Goal: Transaction & Acquisition: Book appointment/travel/reservation

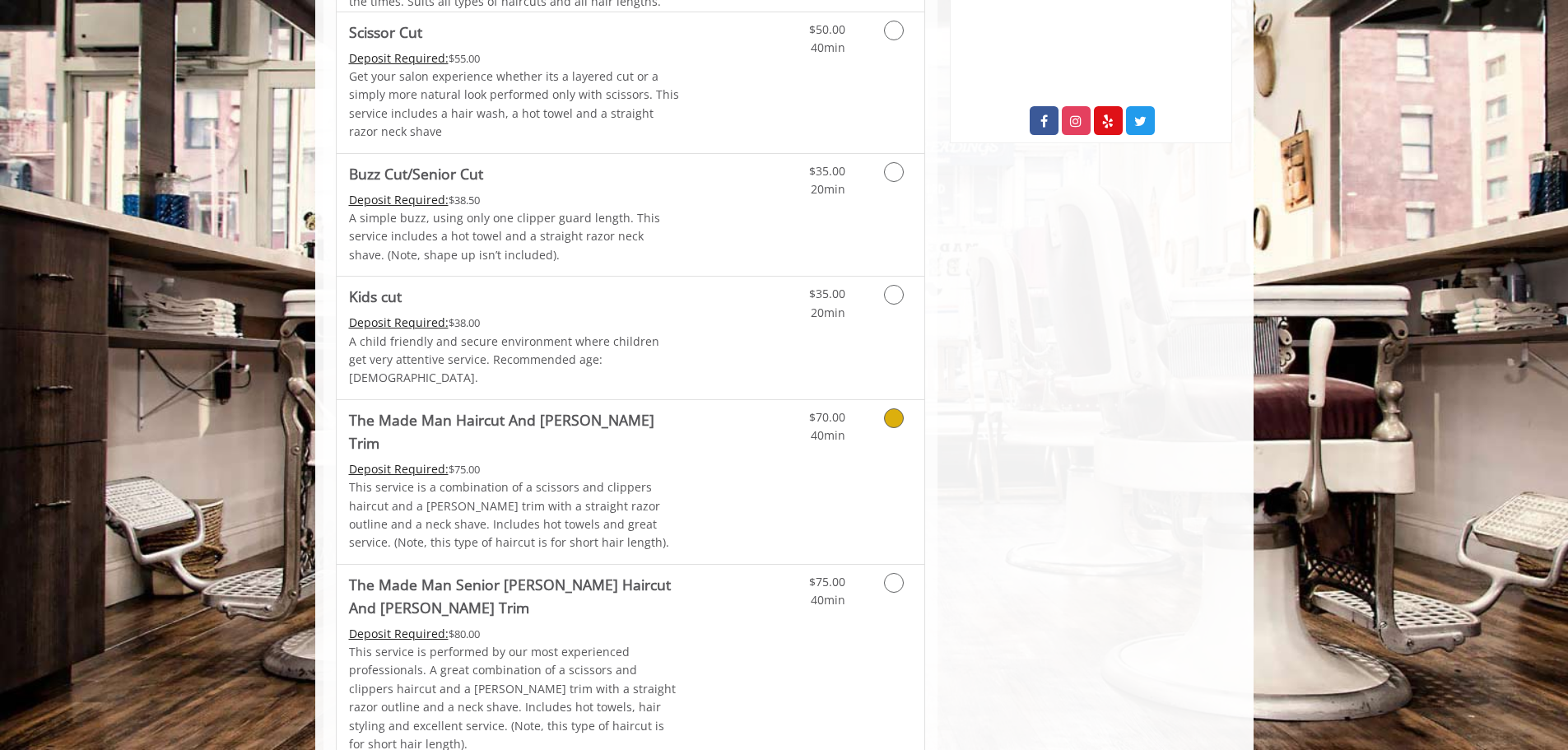
scroll to position [906, 0]
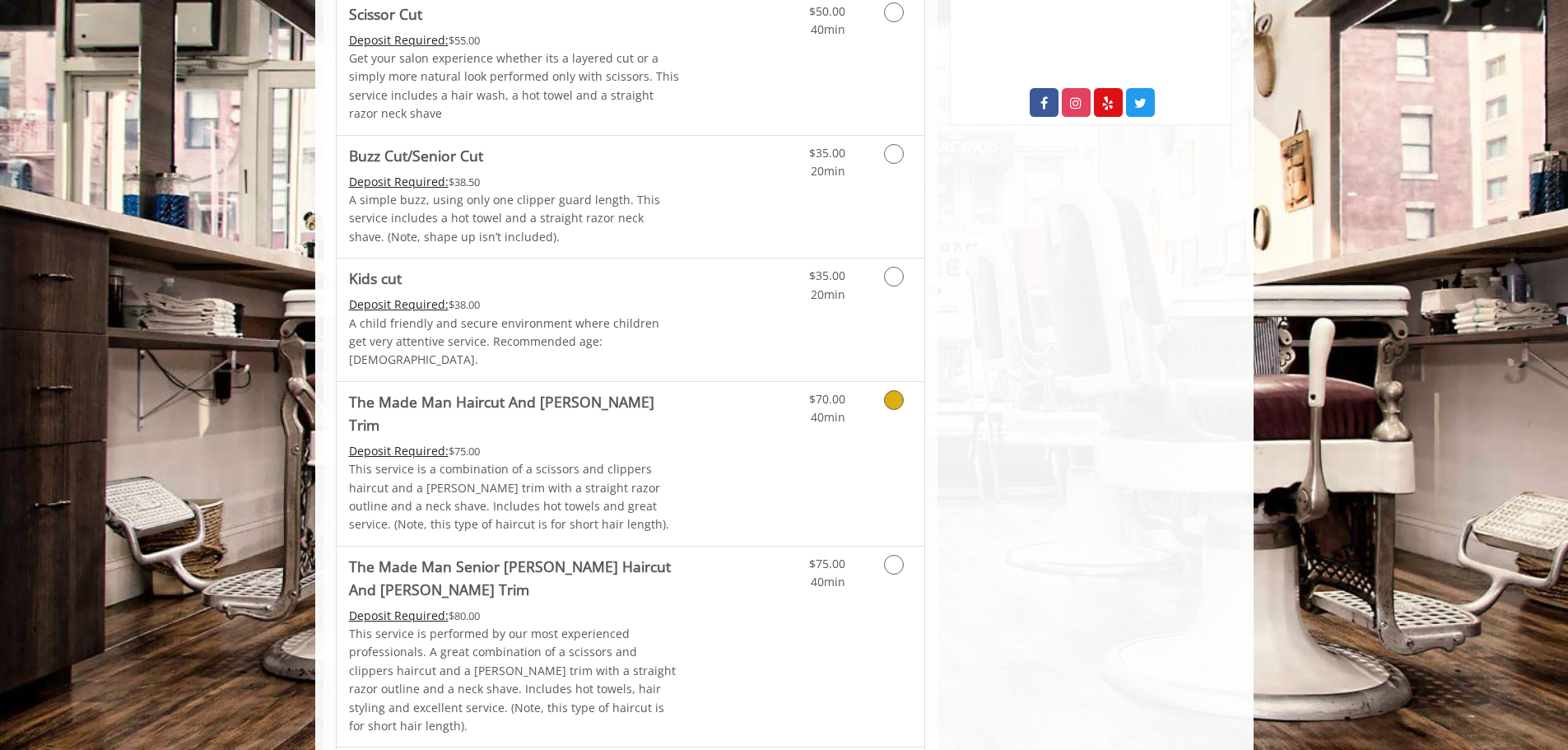
click at [888, 390] on icon "Grooming services" at bounding box center [894, 400] width 20 height 20
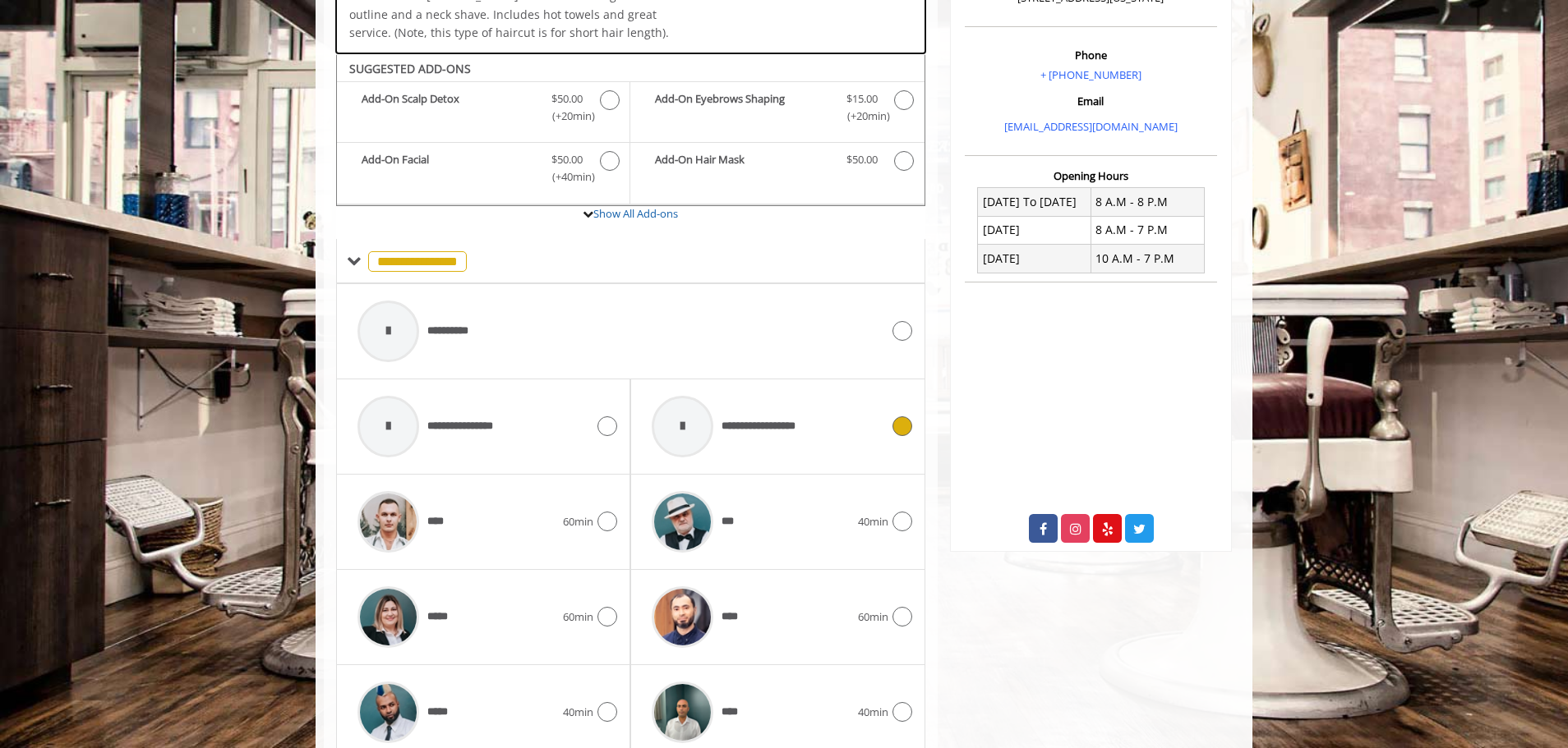
scroll to position [508, 0]
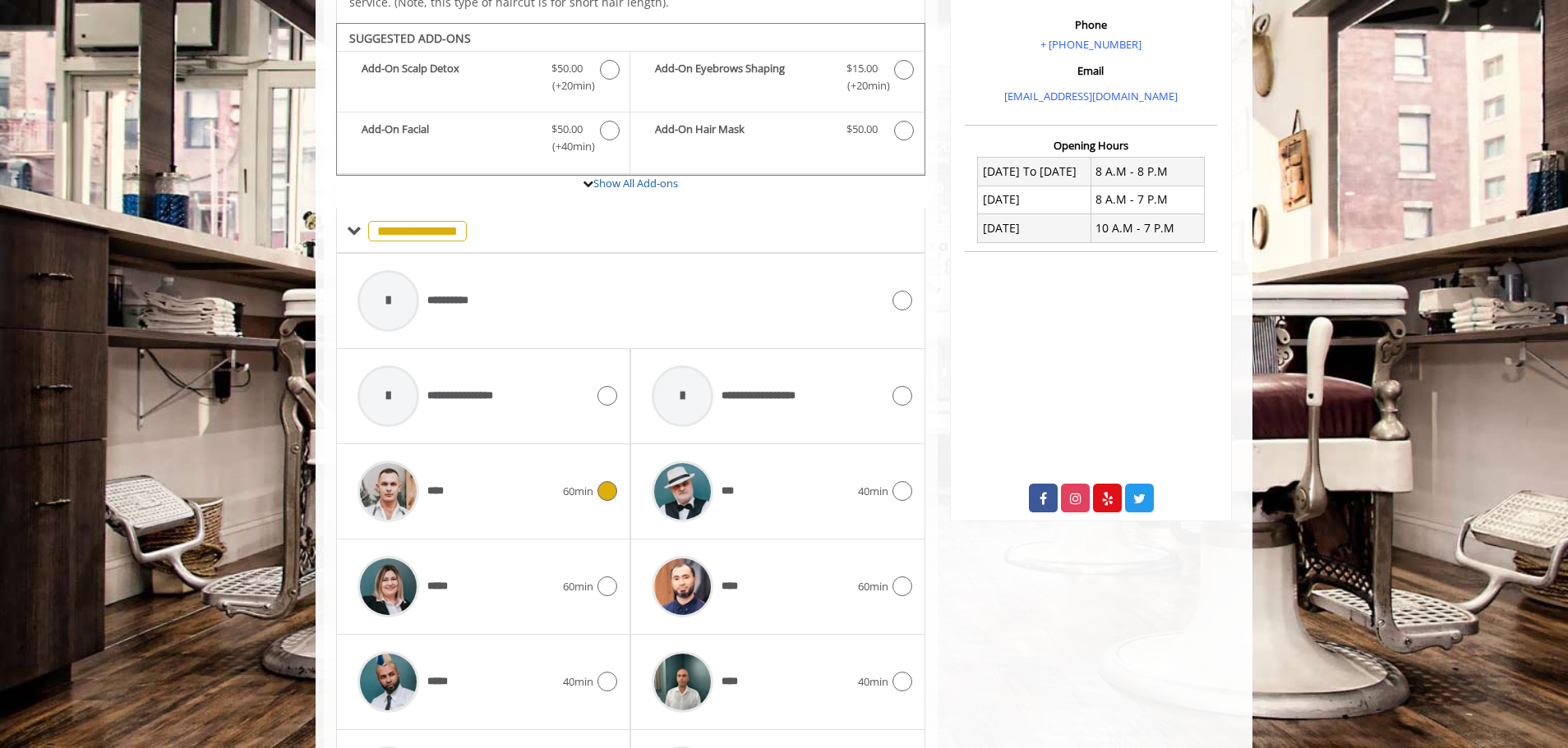
click at [625, 462] on div "**** 60min" at bounding box center [482, 492] width 294 height 95
click at [609, 481] on icon at bounding box center [608, 491] width 20 height 20
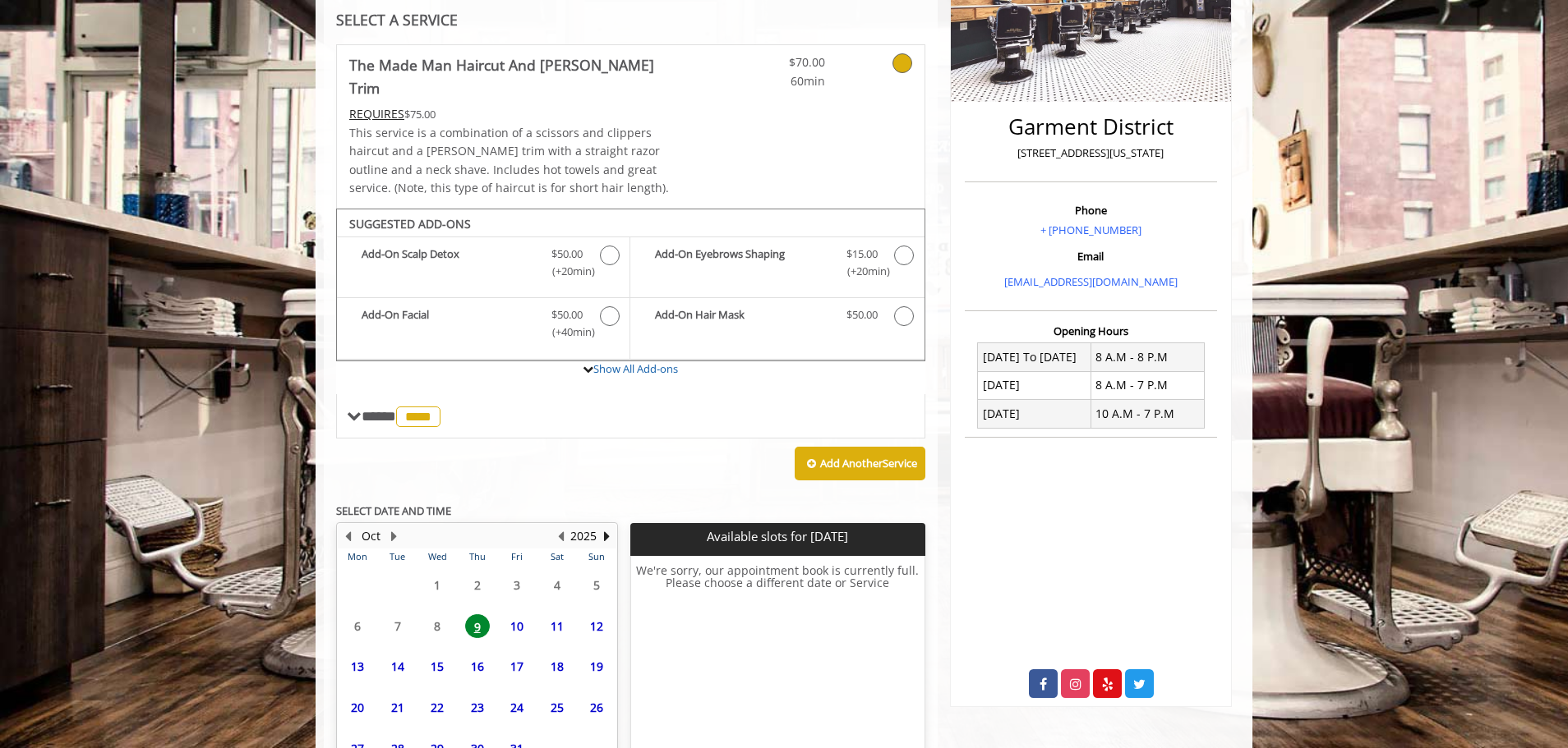
scroll to position [411, 0]
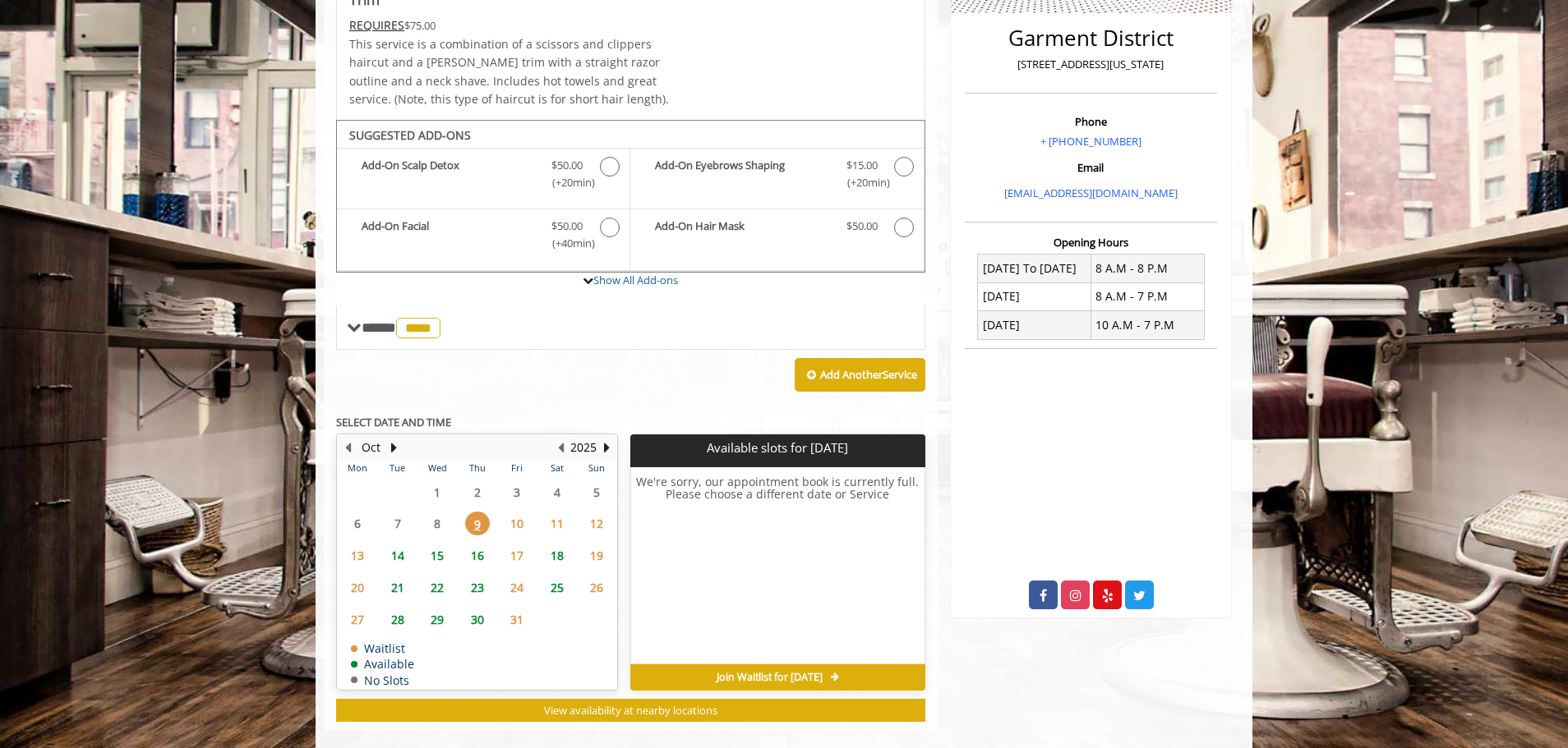
click at [440, 544] on span "15" at bounding box center [436, 556] width 24 height 23
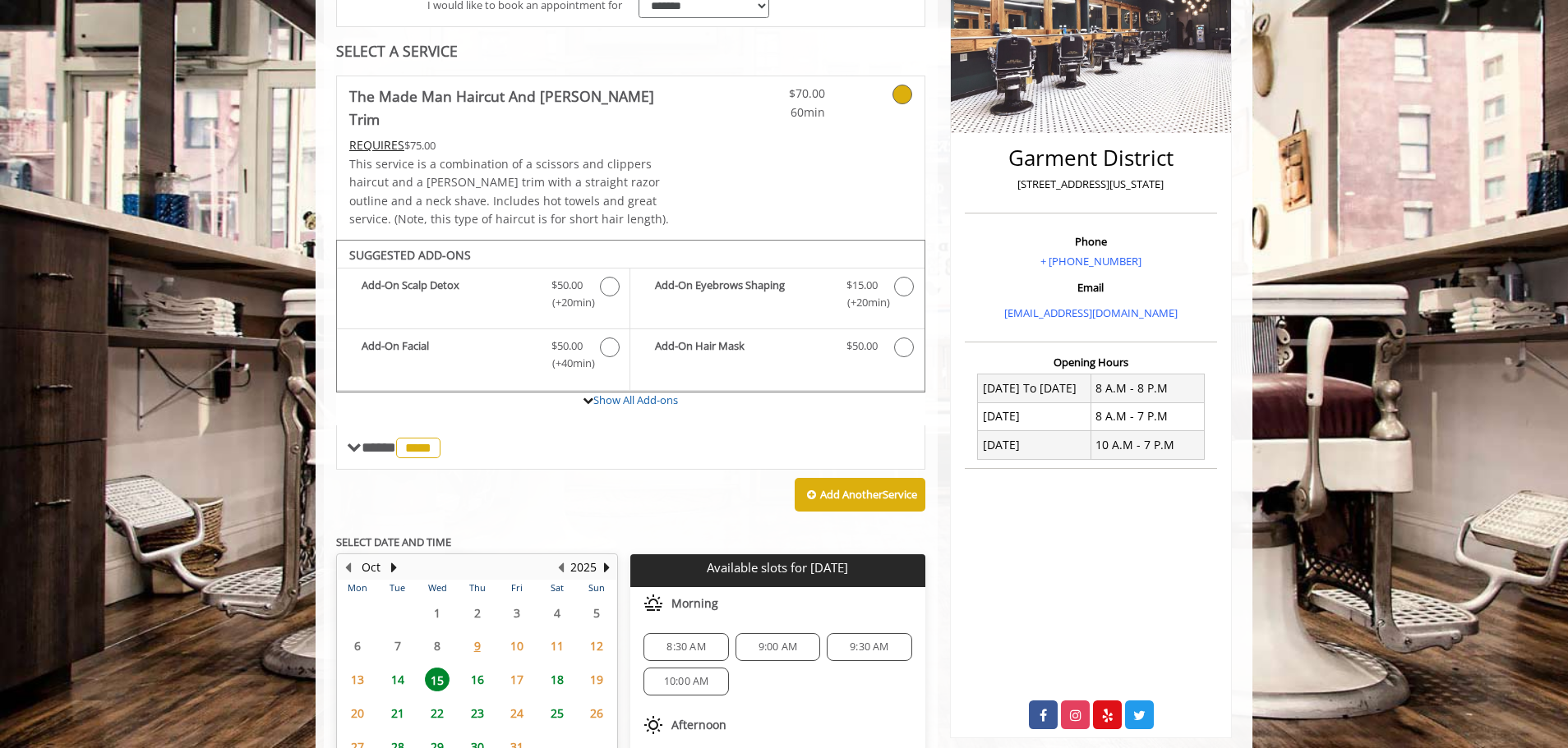
scroll to position [422, 0]
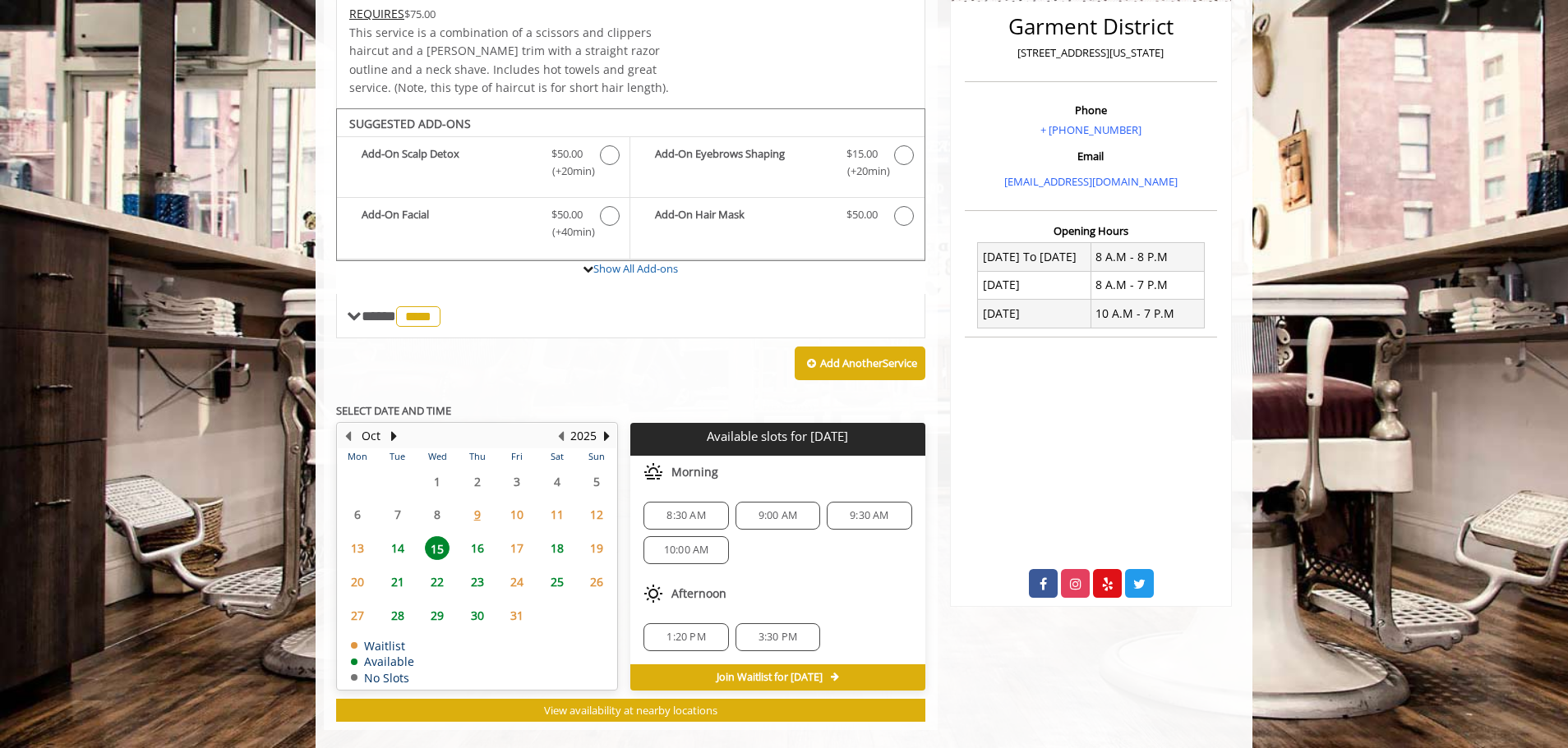
click at [470, 536] on span "16" at bounding box center [476, 548] width 24 height 23
click at [448, 536] on span "15" at bounding box center [436, 548] width 24 height 23
click at [403, 536] on span "14" at bounding box center [397, 548] width 24 height 23
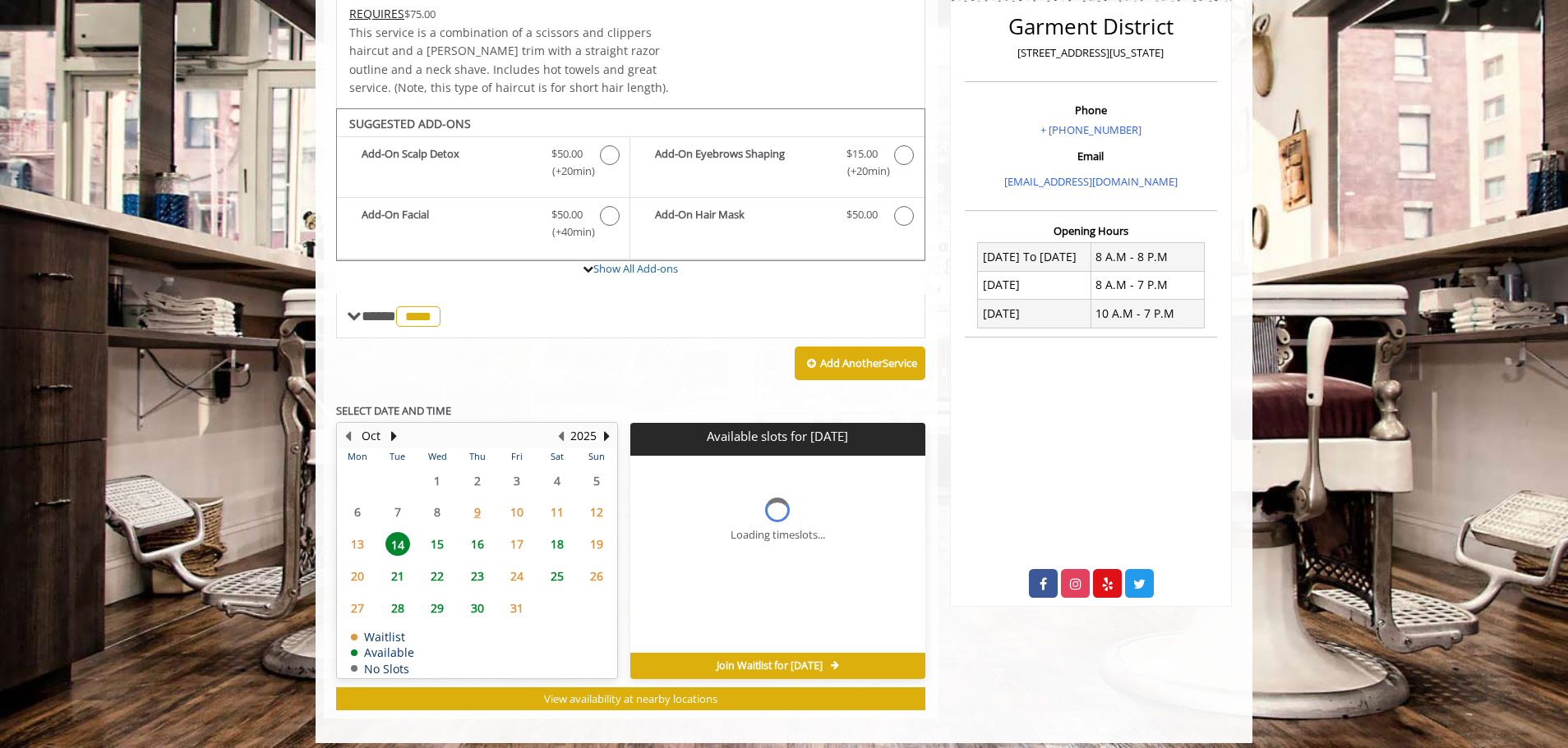
scroll to position [411, 0]
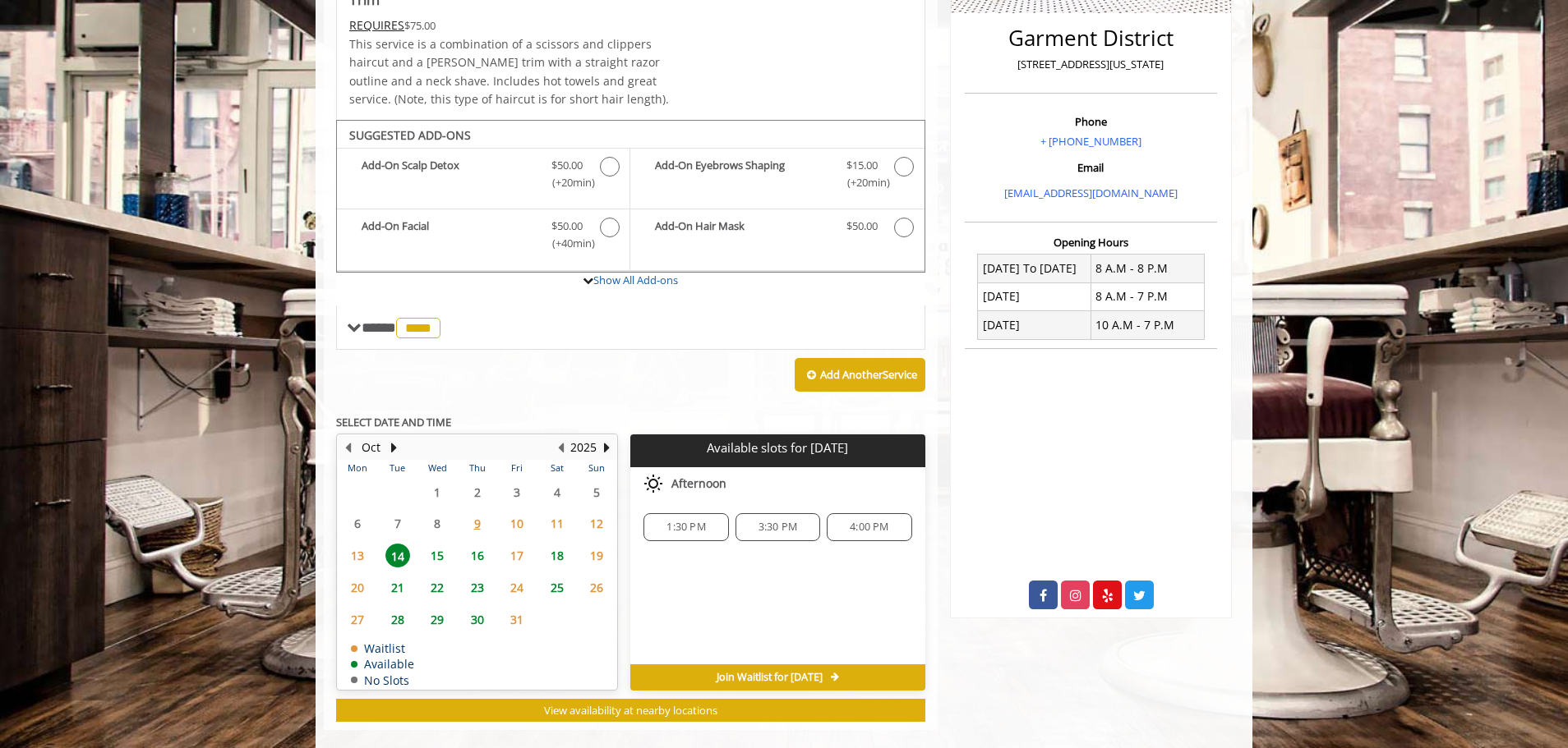
click at [445, 544] on span "15" at bounding box center [436, 556] width 24 height 23
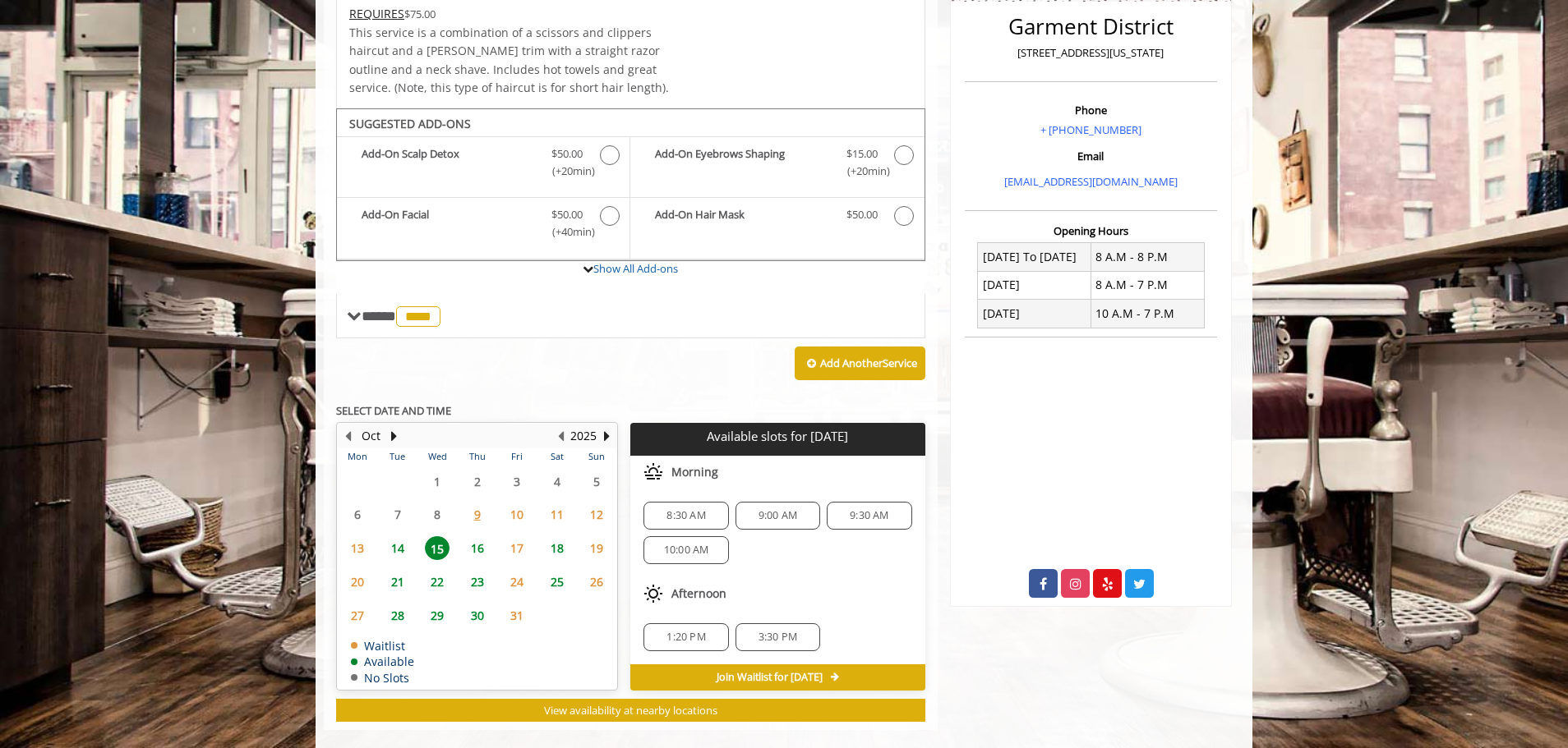
click at [398, 570] on span "21" at bounding box center [397, 581] width 24 height 23
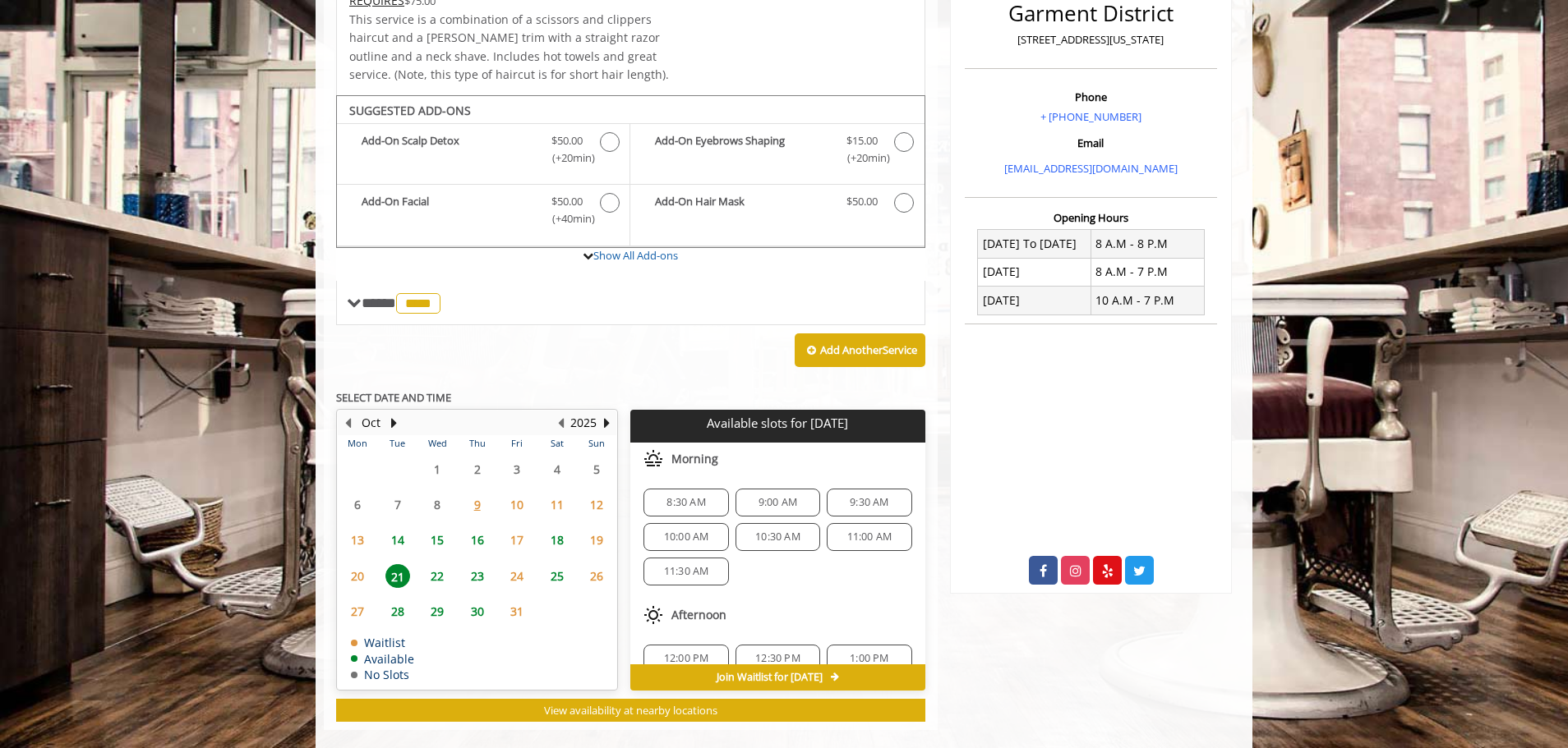
scroll to position [143, 0]
click at [434, 528] on span "15" at bounding box center [436, 540] width 24 height 23
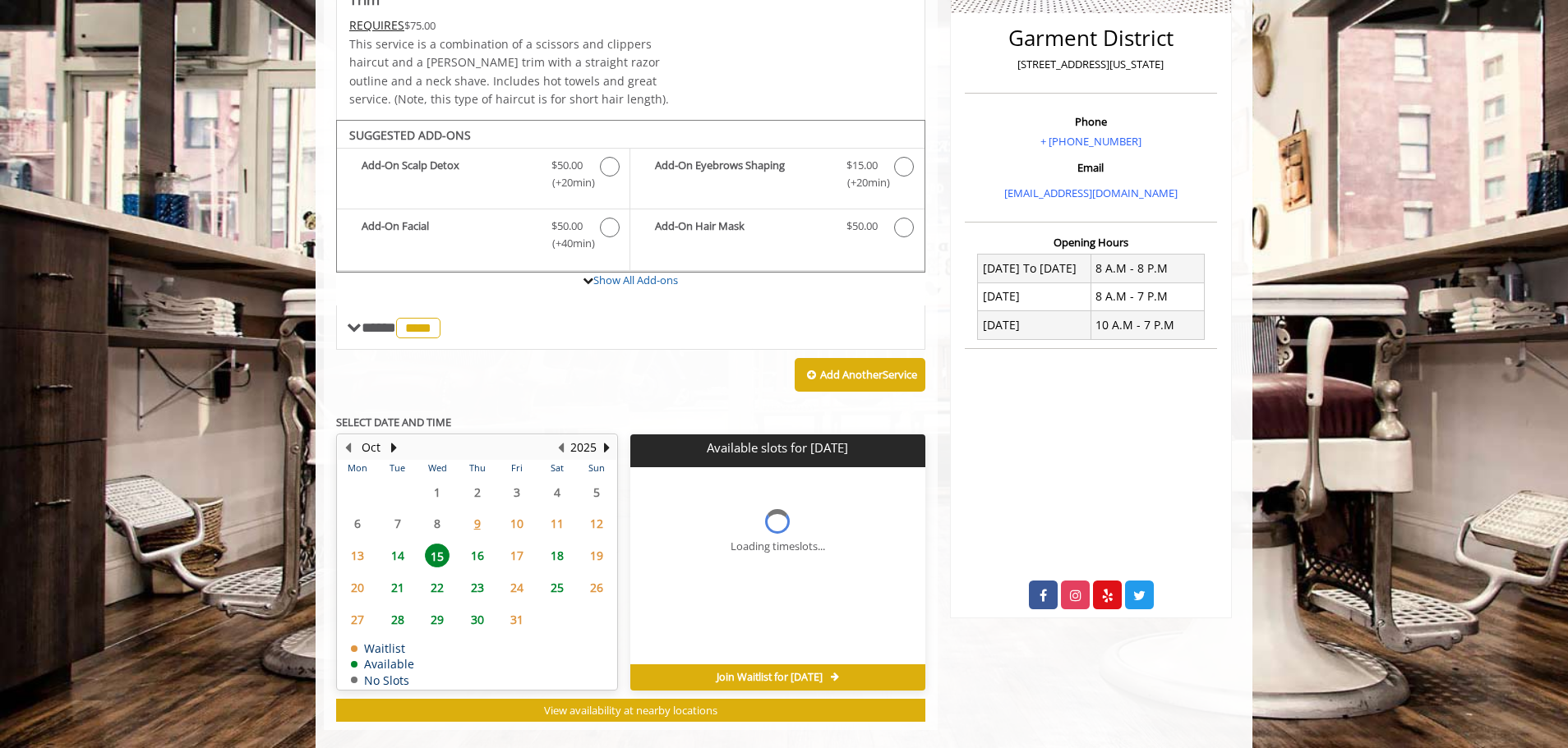
scroll to position [422, 0]
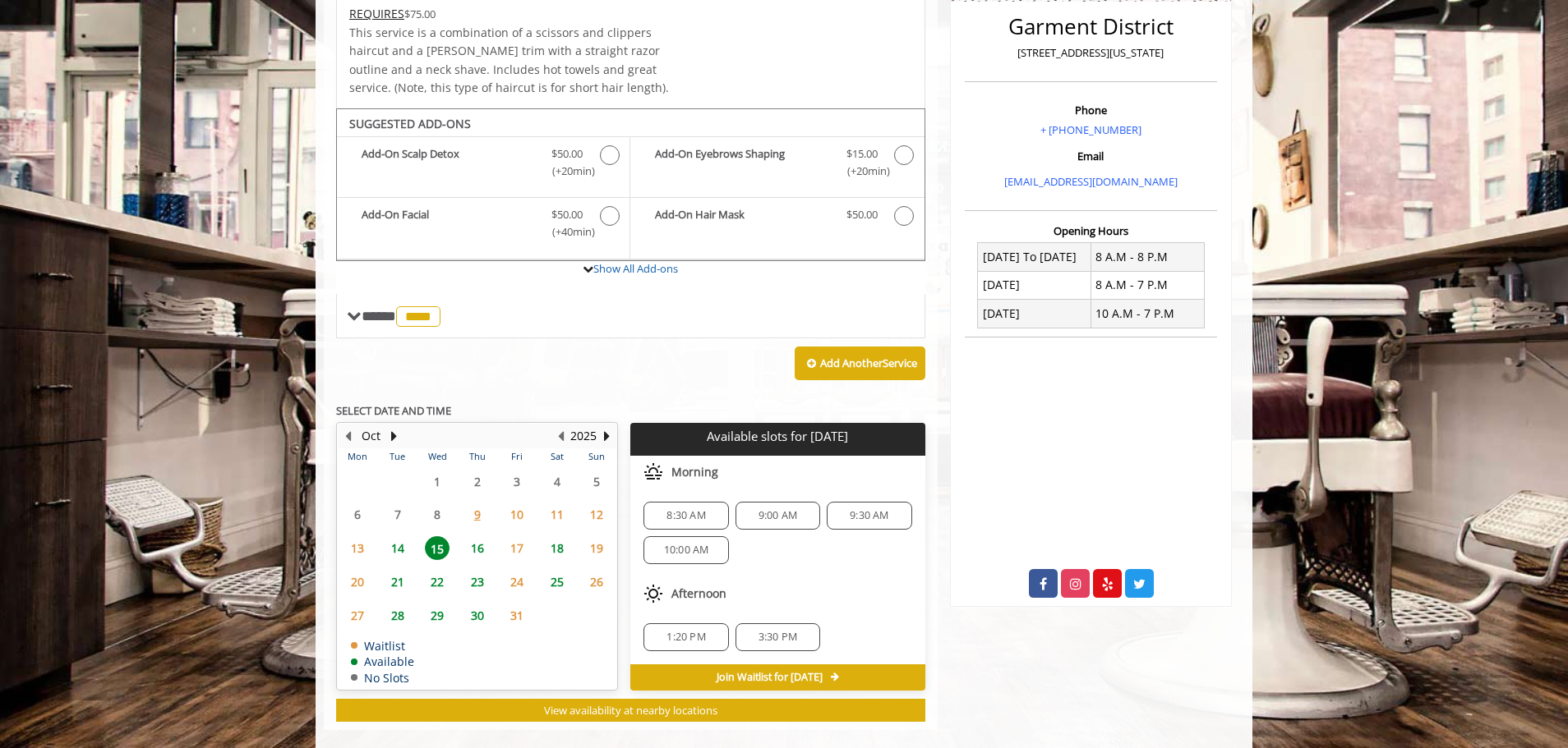
click at [403, 536] on span "14" at bounding box center [397, 548] width 24 height 23
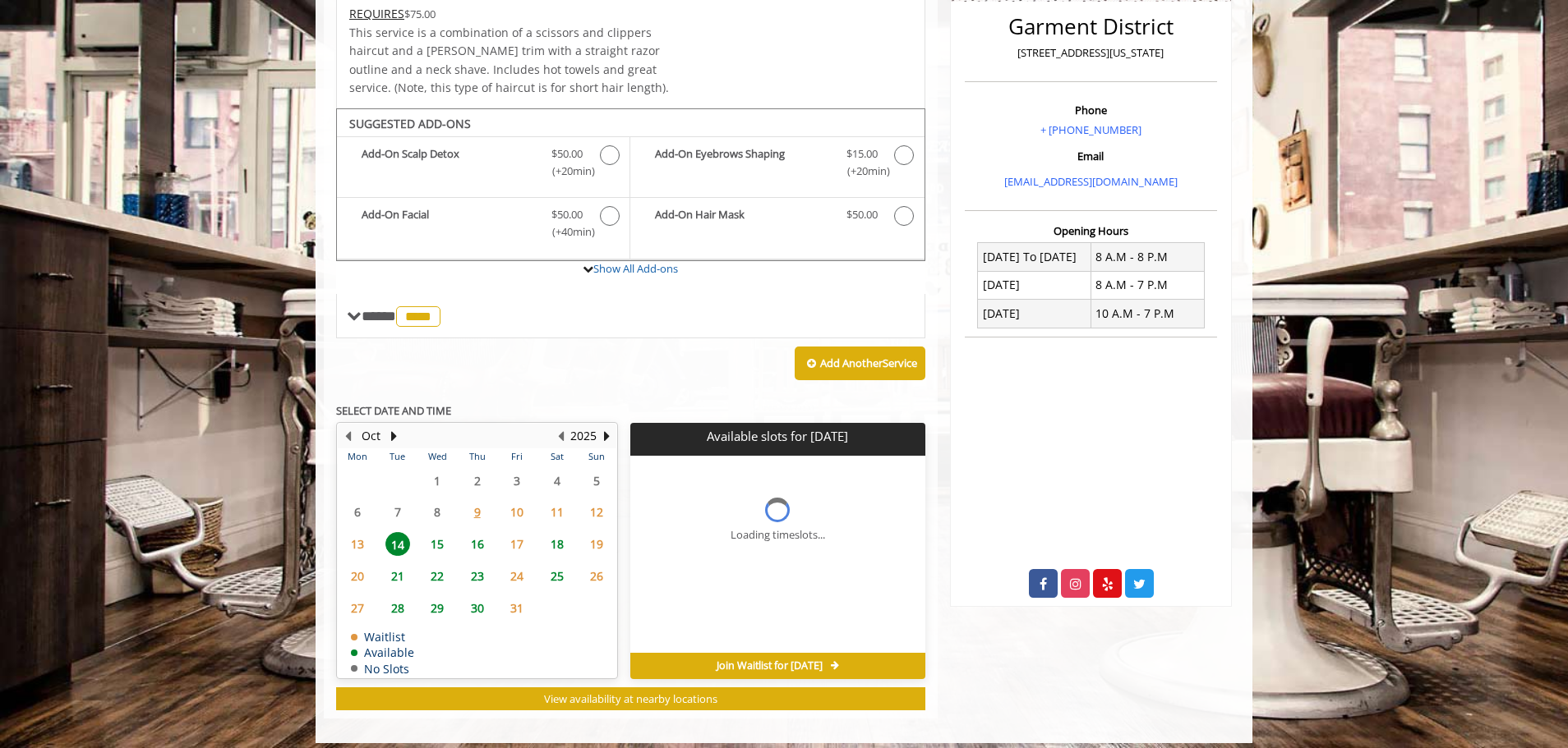
scroll to position [411, 0]
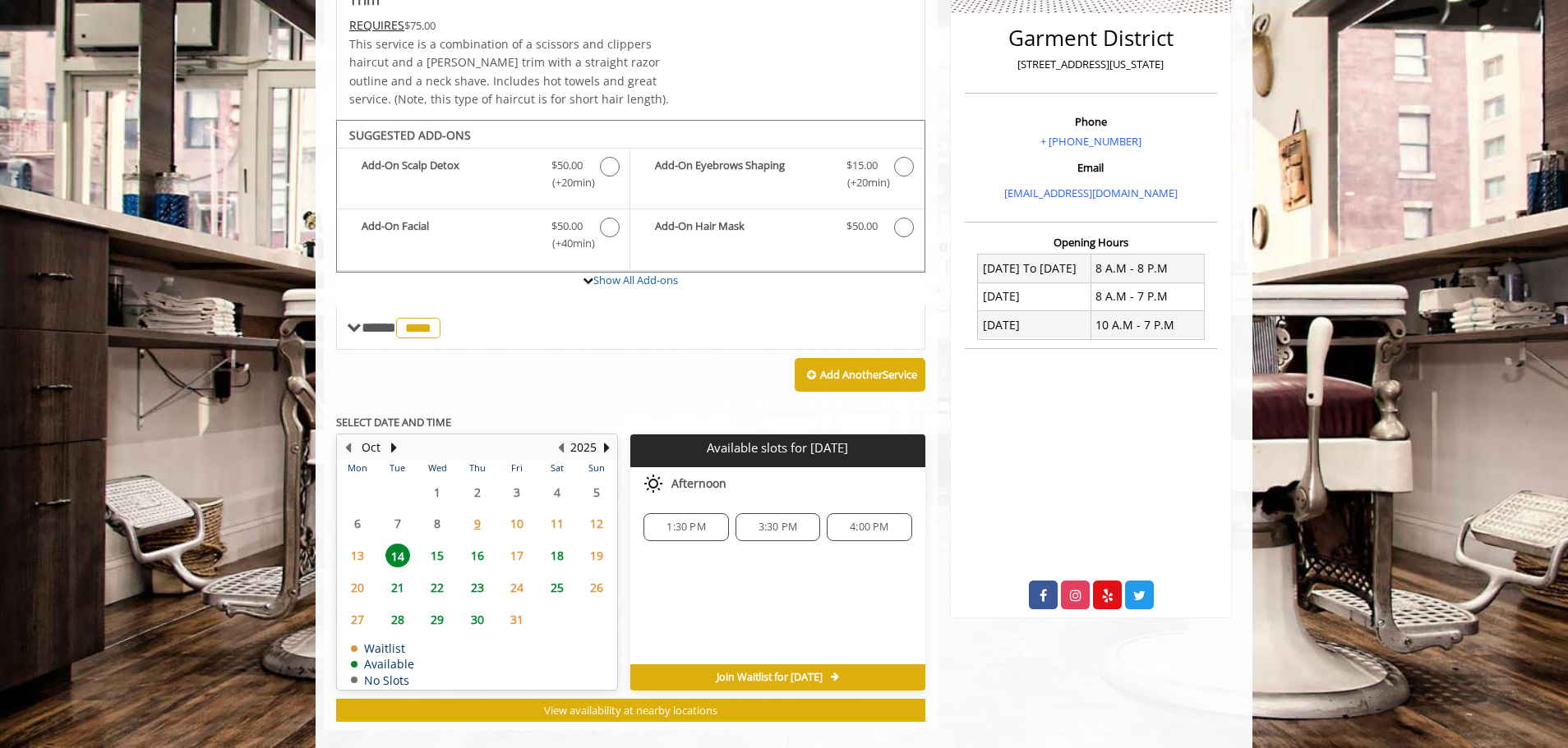
click at [473, 544] on span "16" at bounding box center [476, 556] width 24 height 23
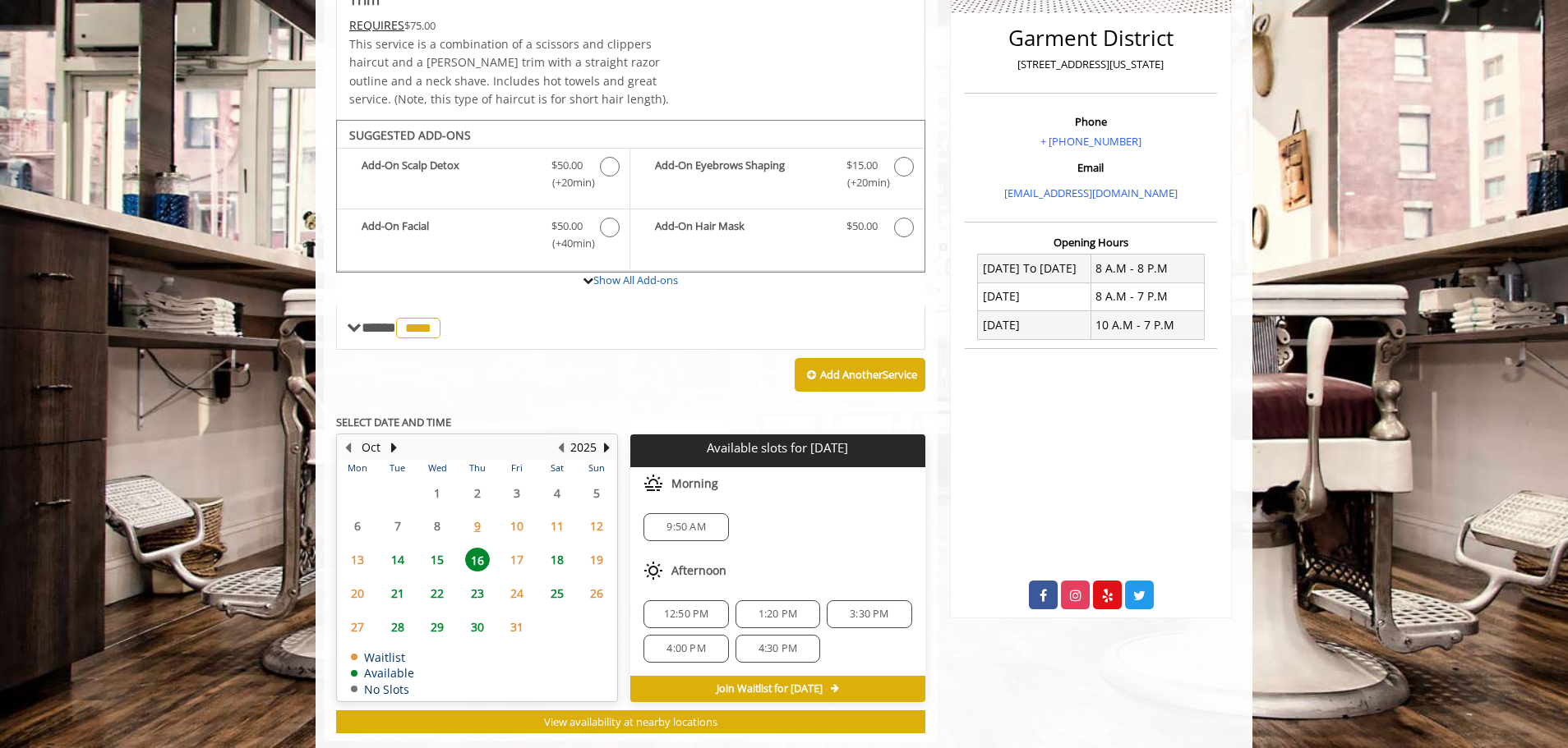
scroll to position [422, 0]
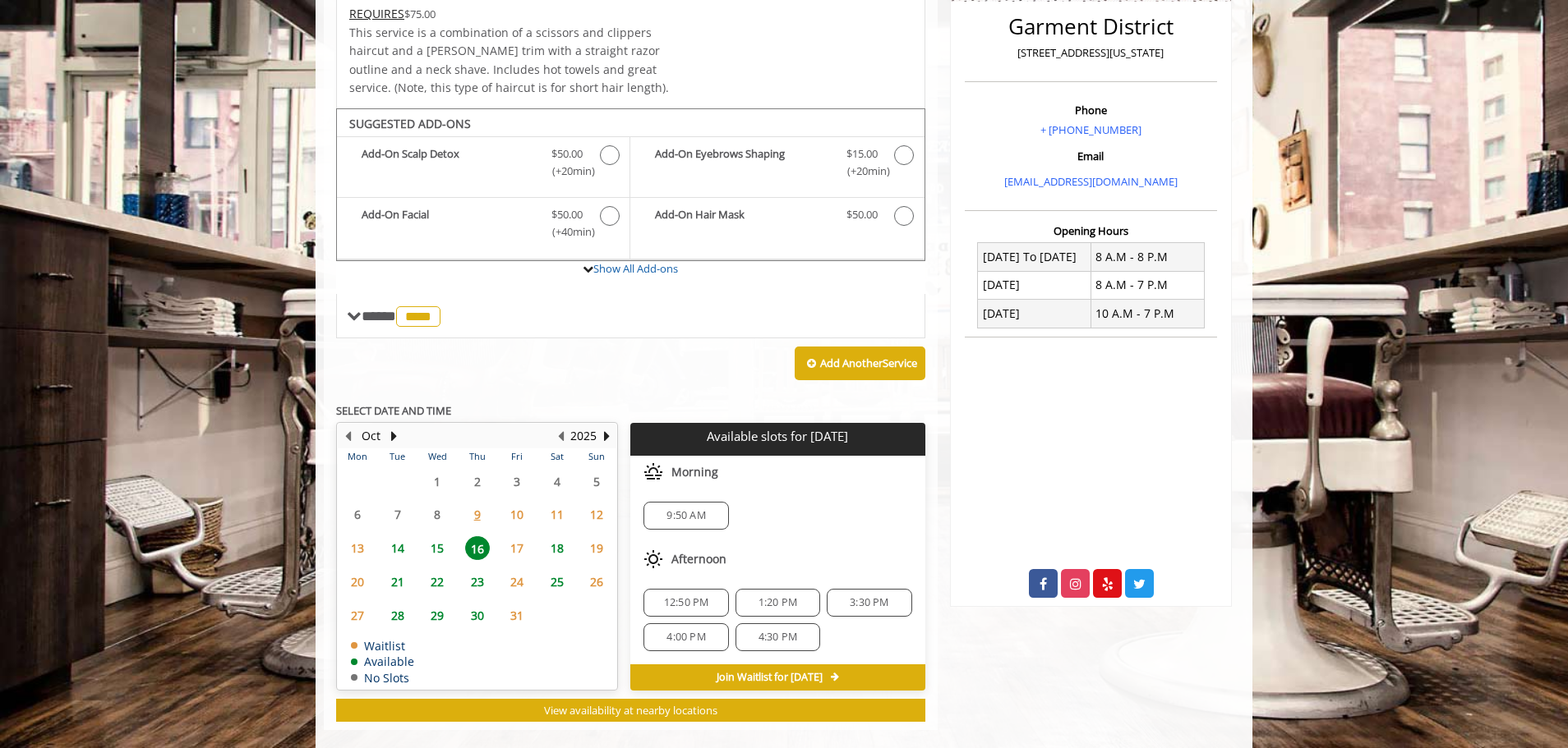
click at [561, 536] on span "18" at bounding box center [557, 548] width 24 height 23
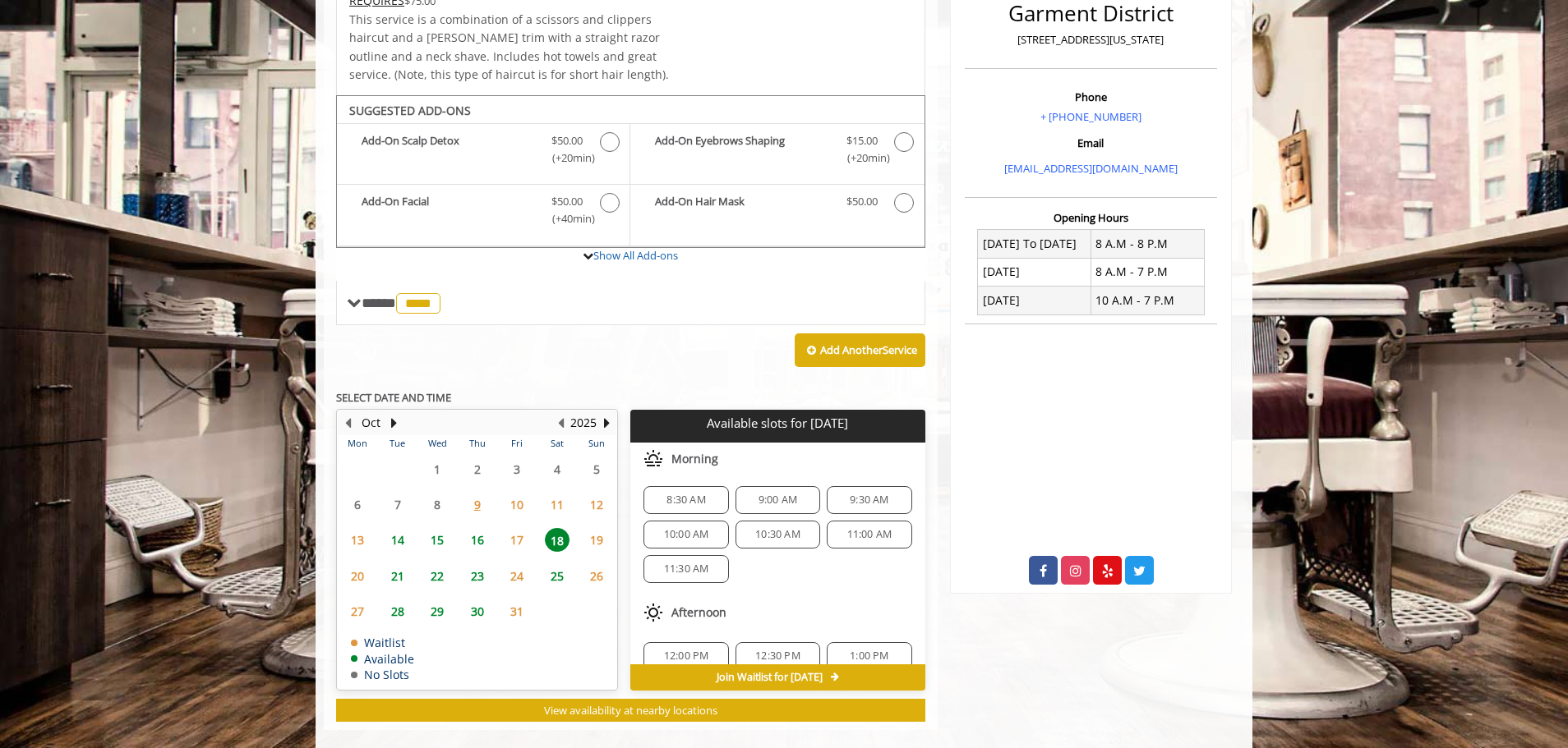
scroll to position [0, 0]
click at [476, 528] on span "16" at bounding box center [476, 540] width 24 height 23
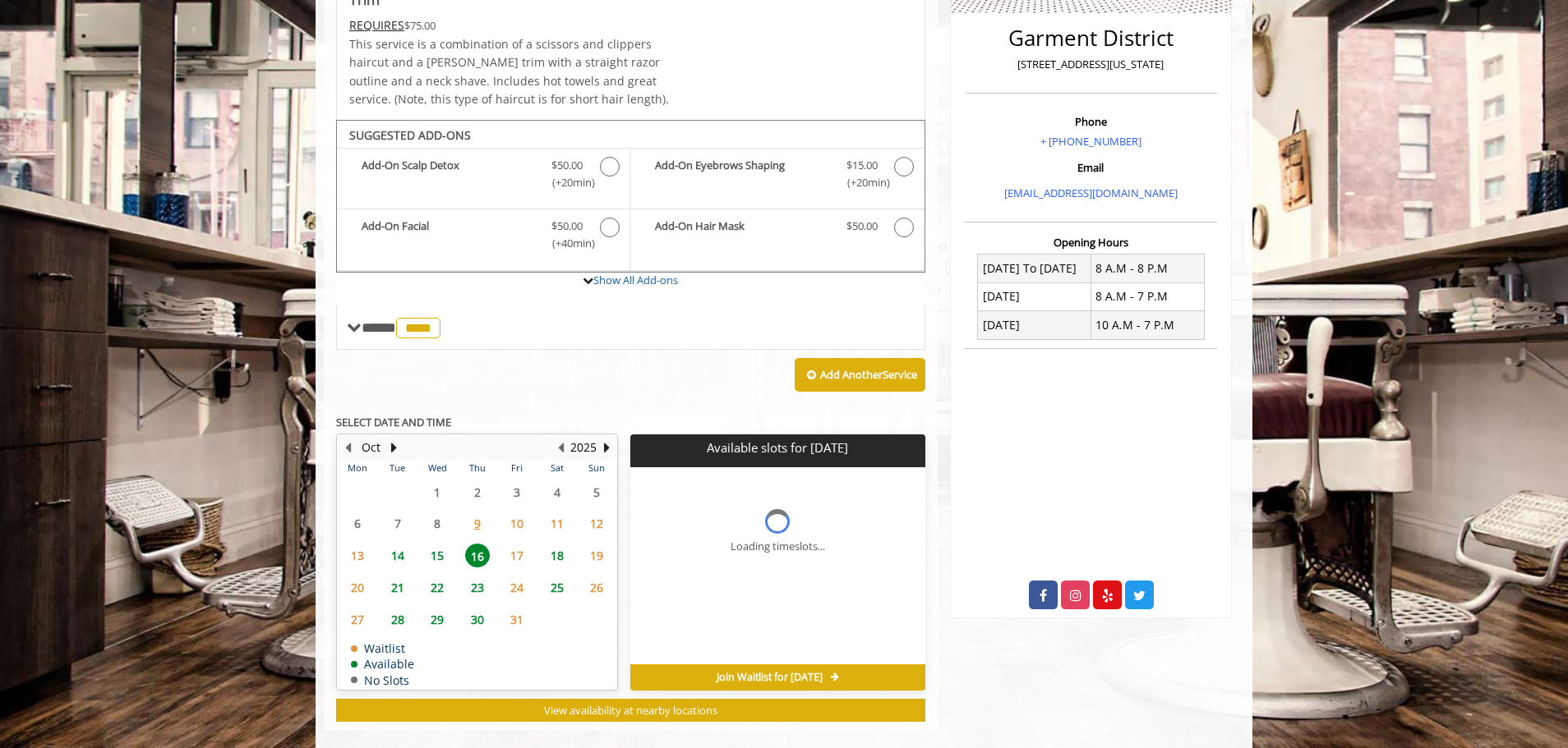
scroll to position [422, 0]
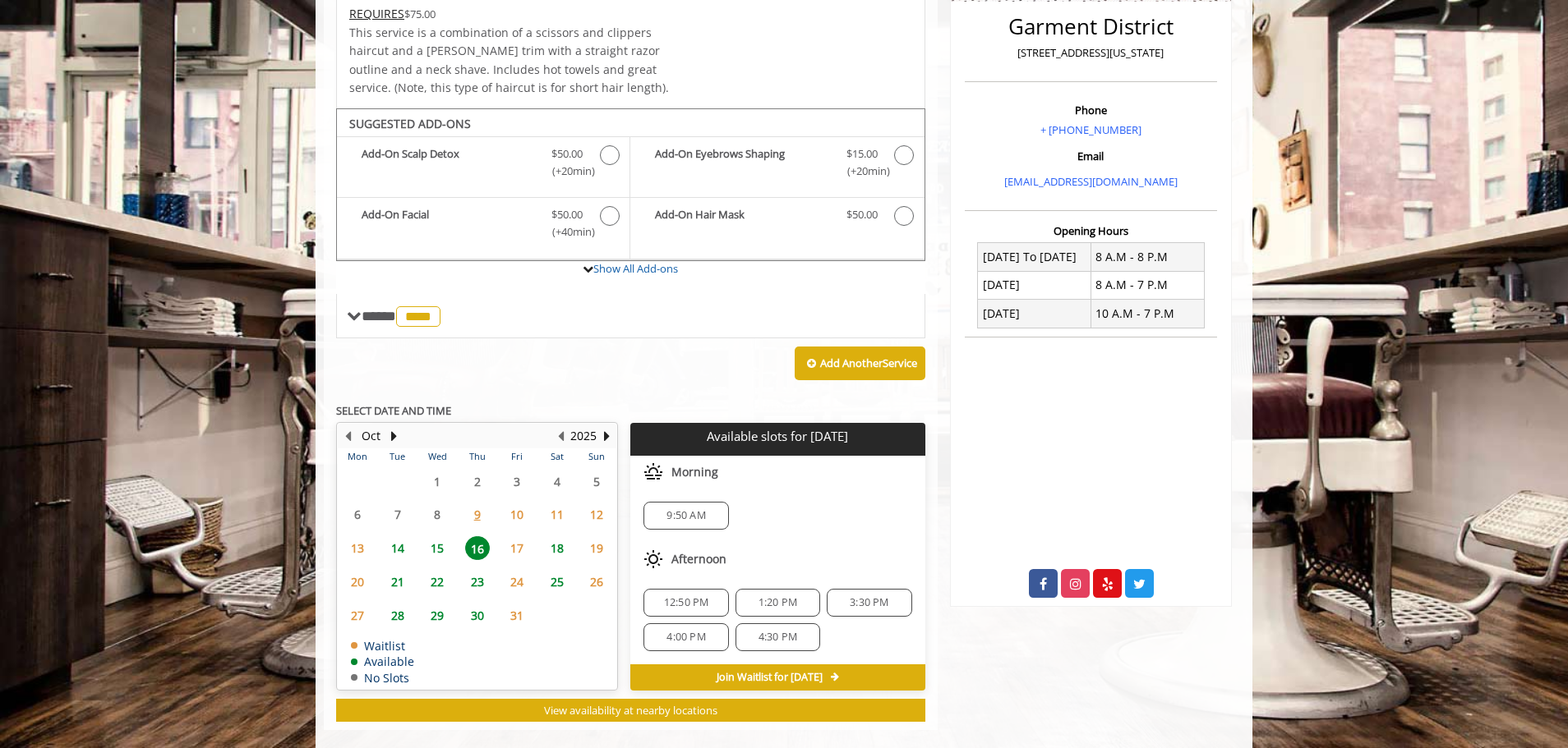
click at [784, 631] on span "4:30 PM" at bounding box center [778, 638] width 39 height 13
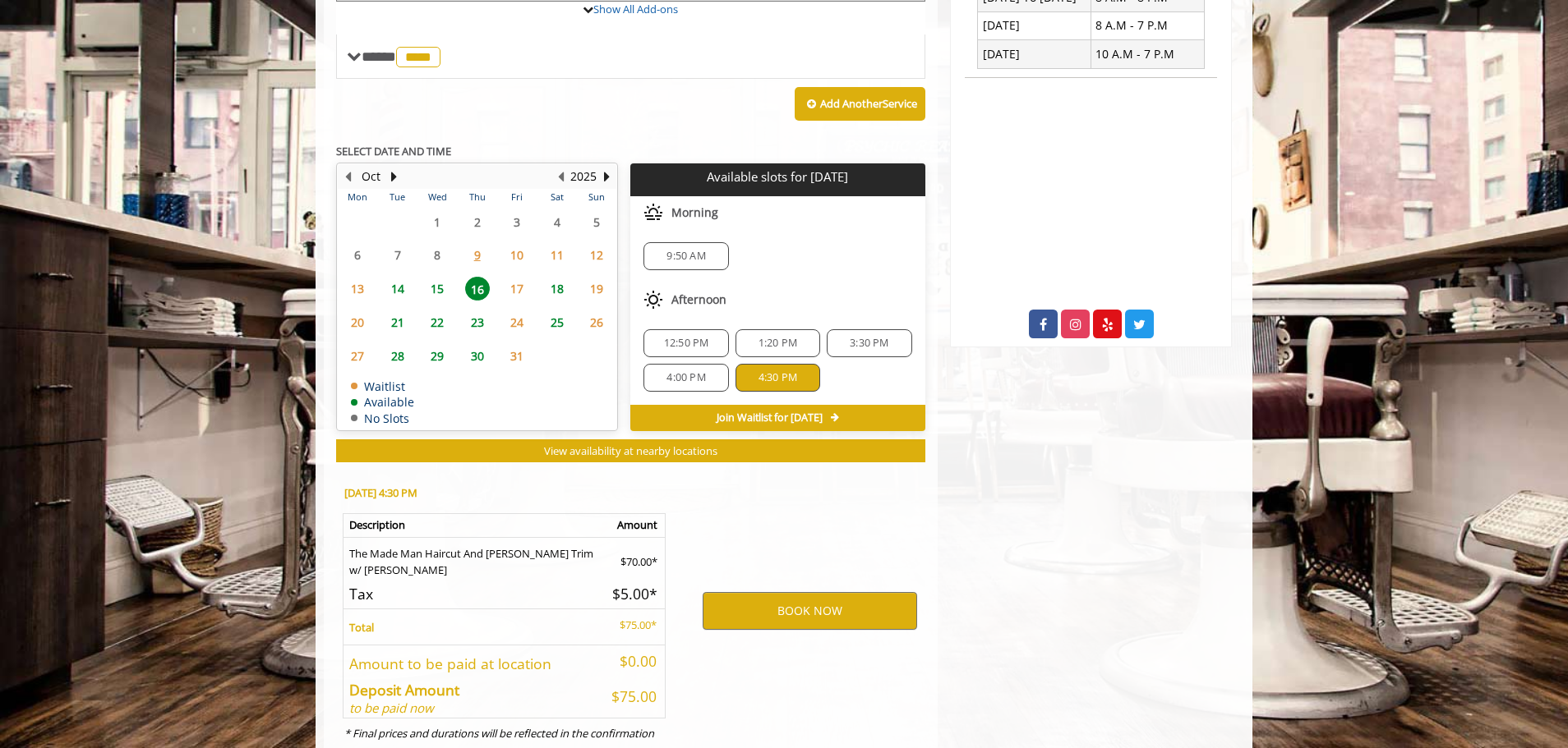
scroll to position [720, 0]
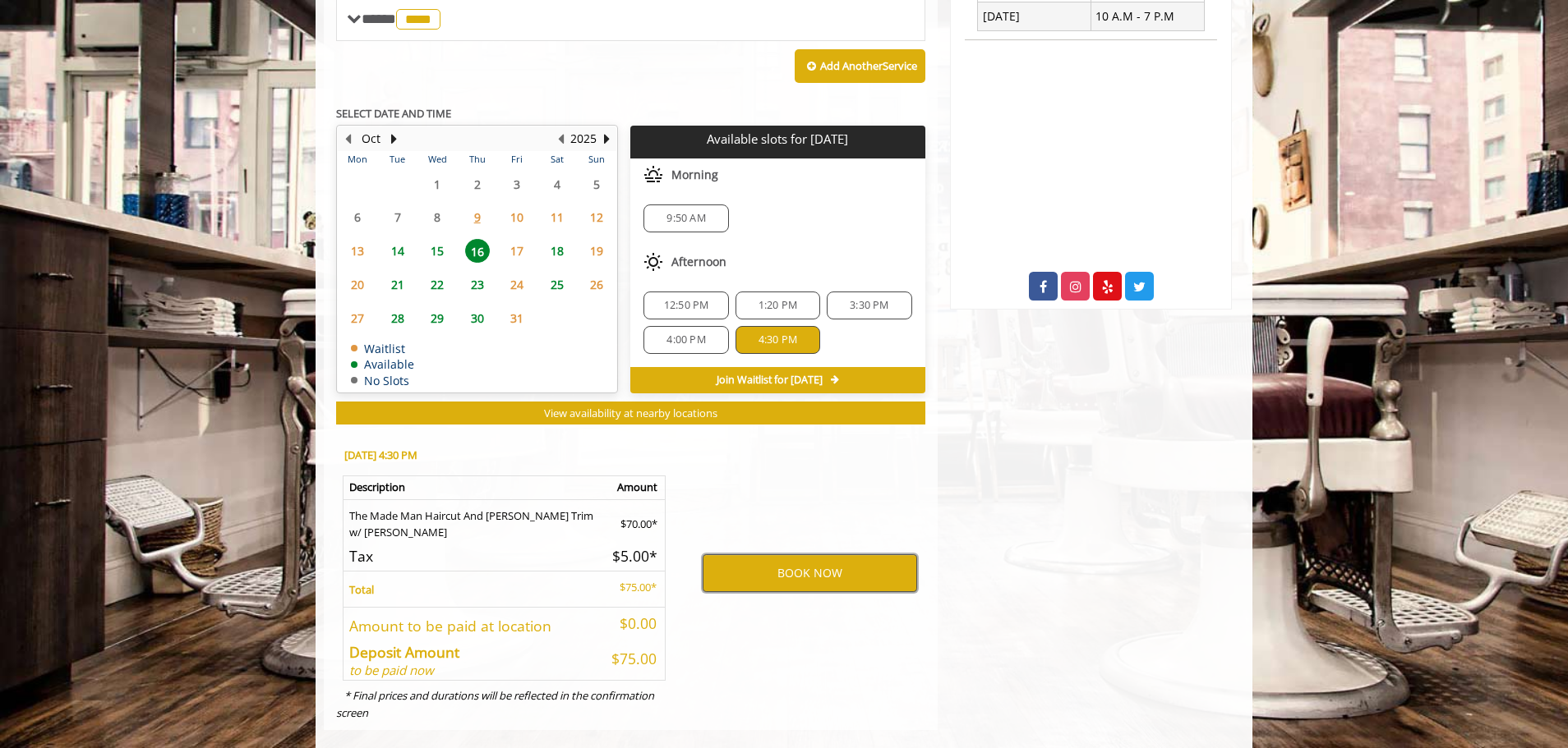
click at [824, 554] on button "BOOK NOW" at bounding box center [810, 572] width 214 height 38
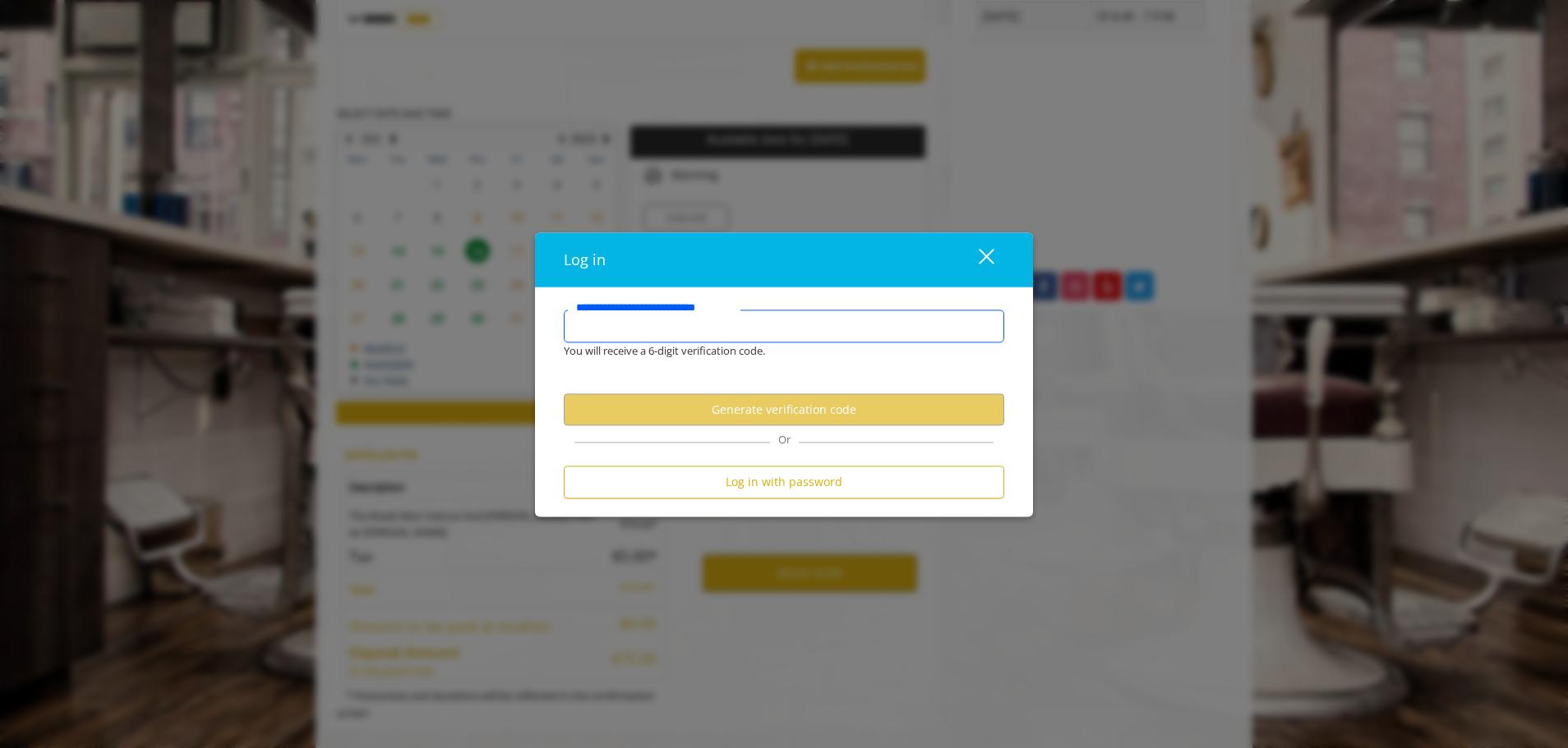
click at [731, 331] on input "**********" at bounding box center [784, 325] width 440 height 33
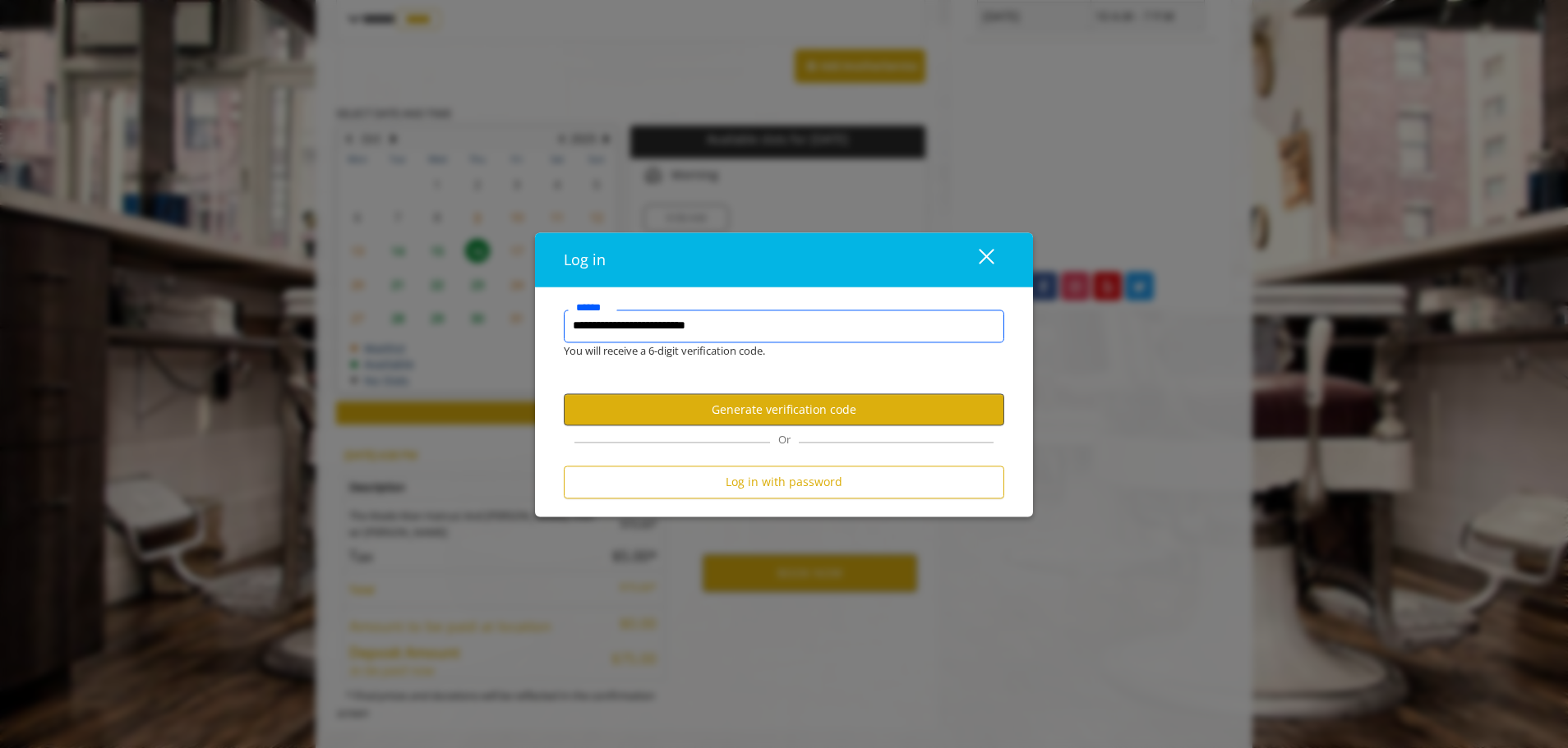
type input "**********"
click at [815, 418] on button "Generate verification code" at bounding box center [784, 410] width 440 height 32
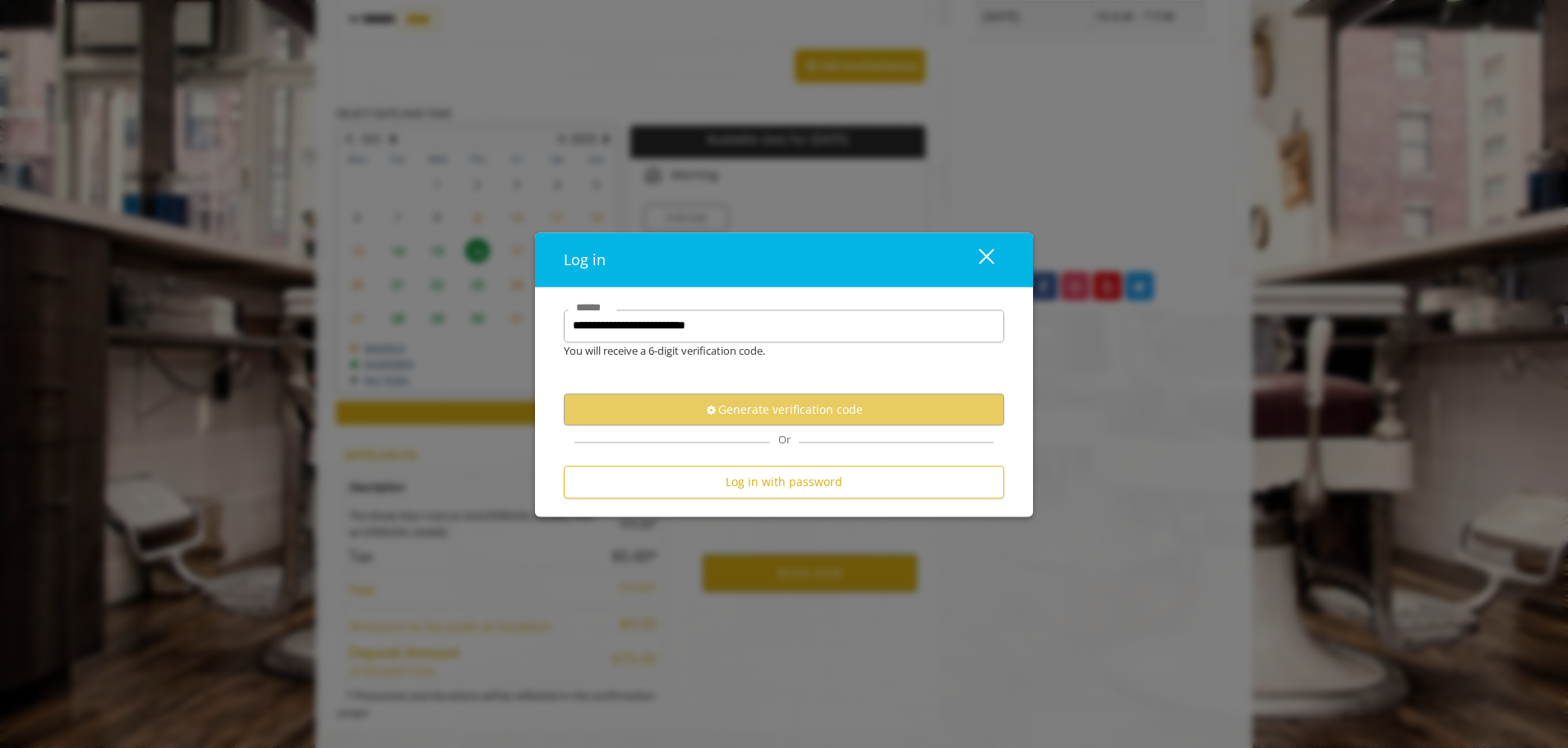
scroll to position [0, 0]
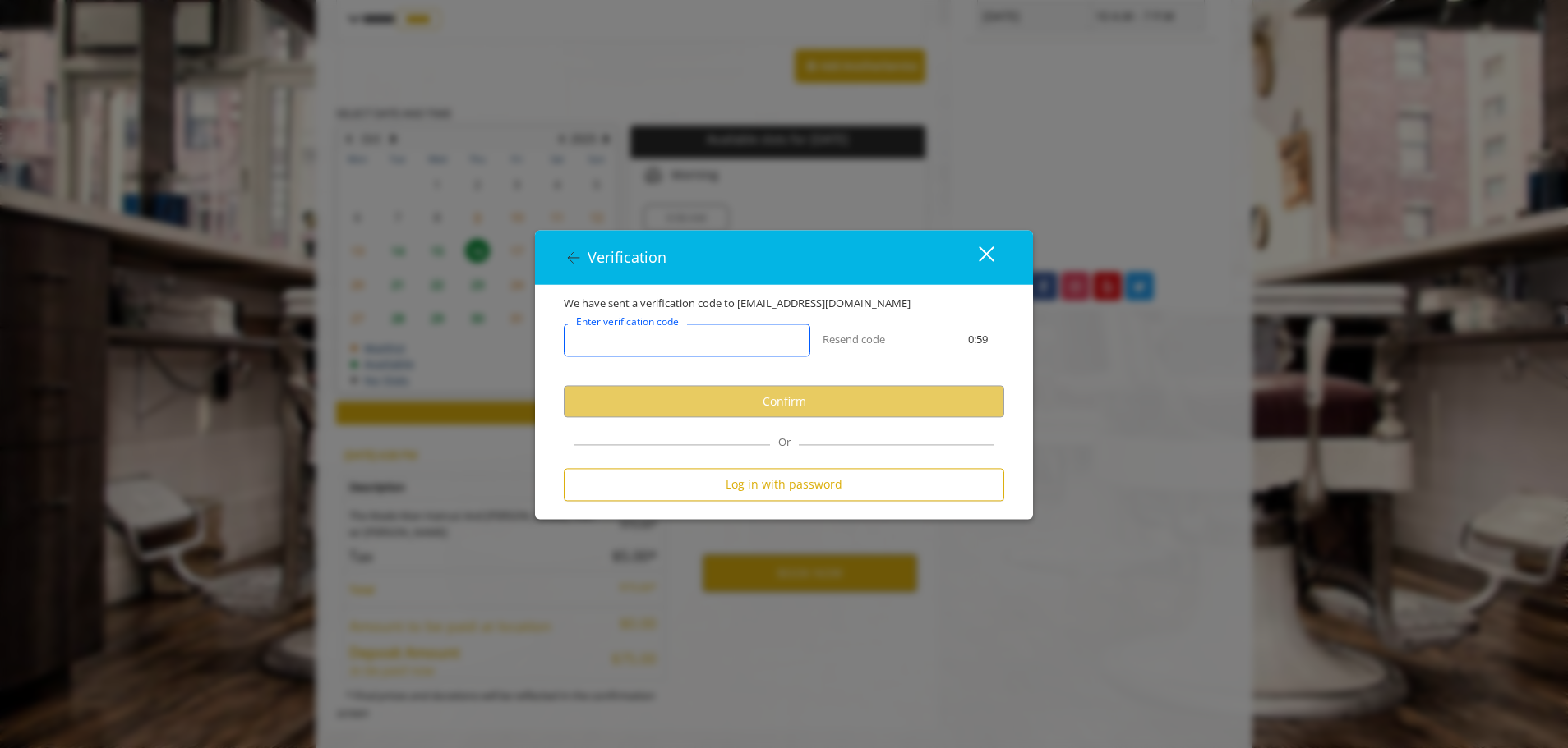
click at [722, 341] on input "Enter verification code" at bounding box center [686, 341] width 246 height 33
paste input "******"
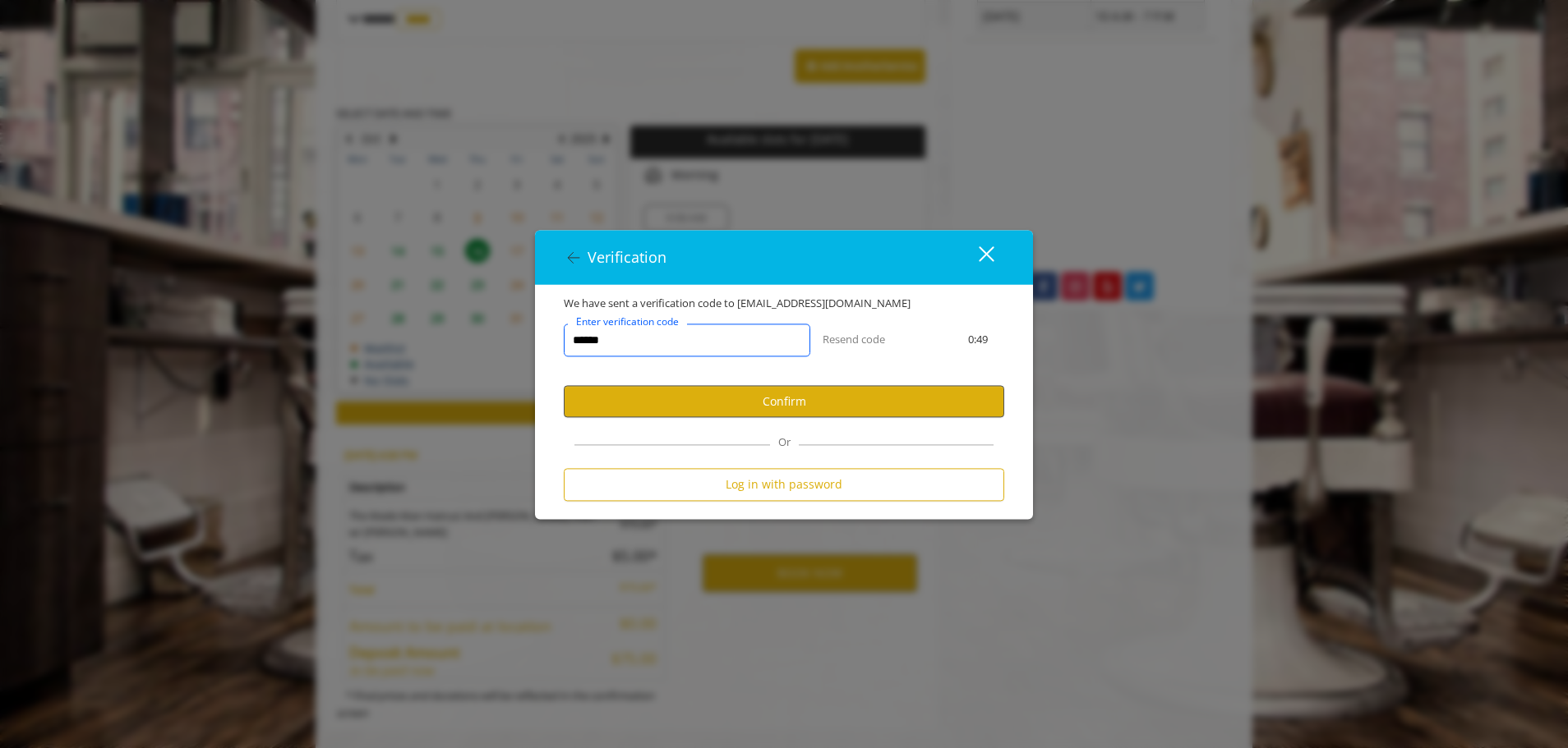
type input "******"
click at [751, 387] on button "Confirm" at bounding box center [784, 402] width 440 height 32
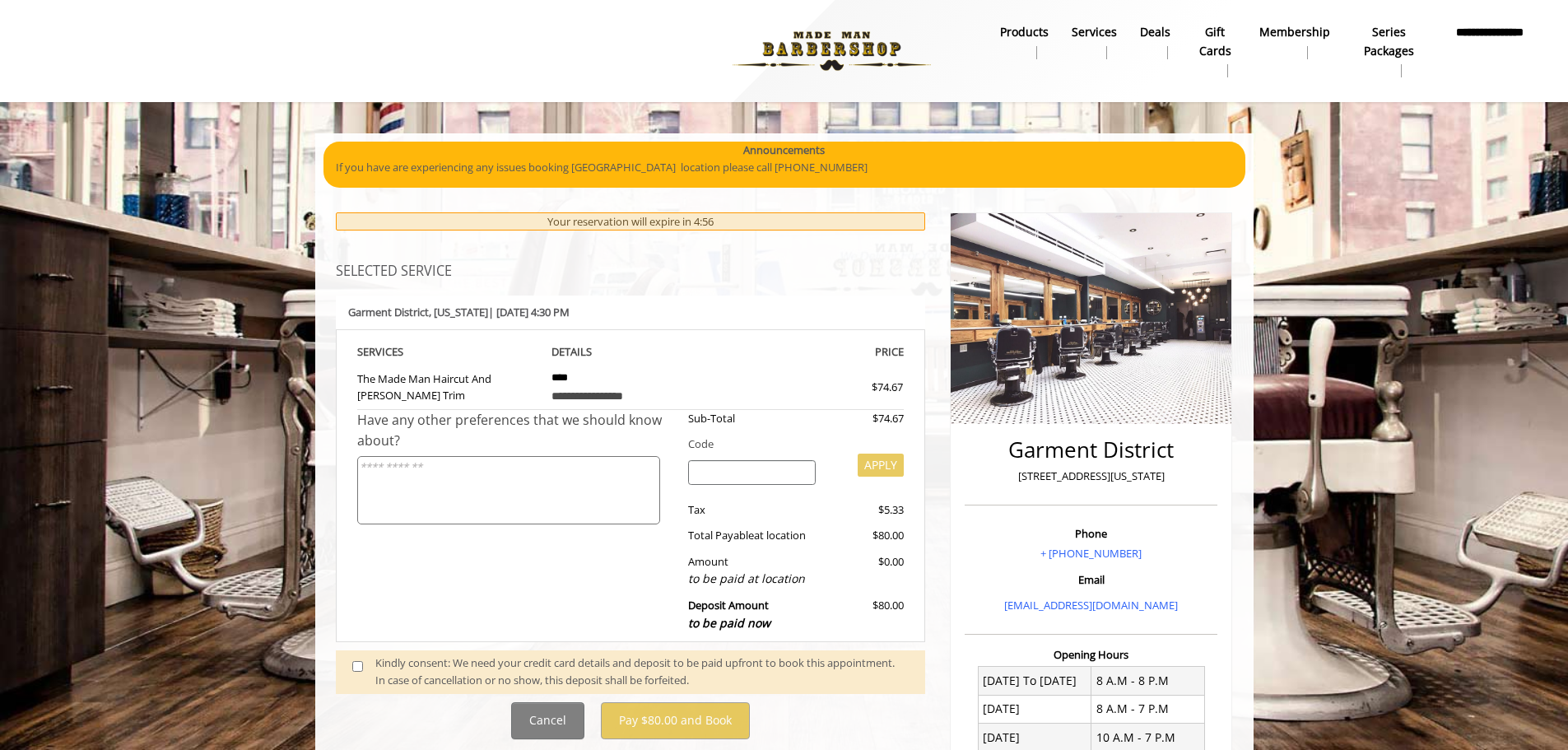
scroll to position [322, 0]
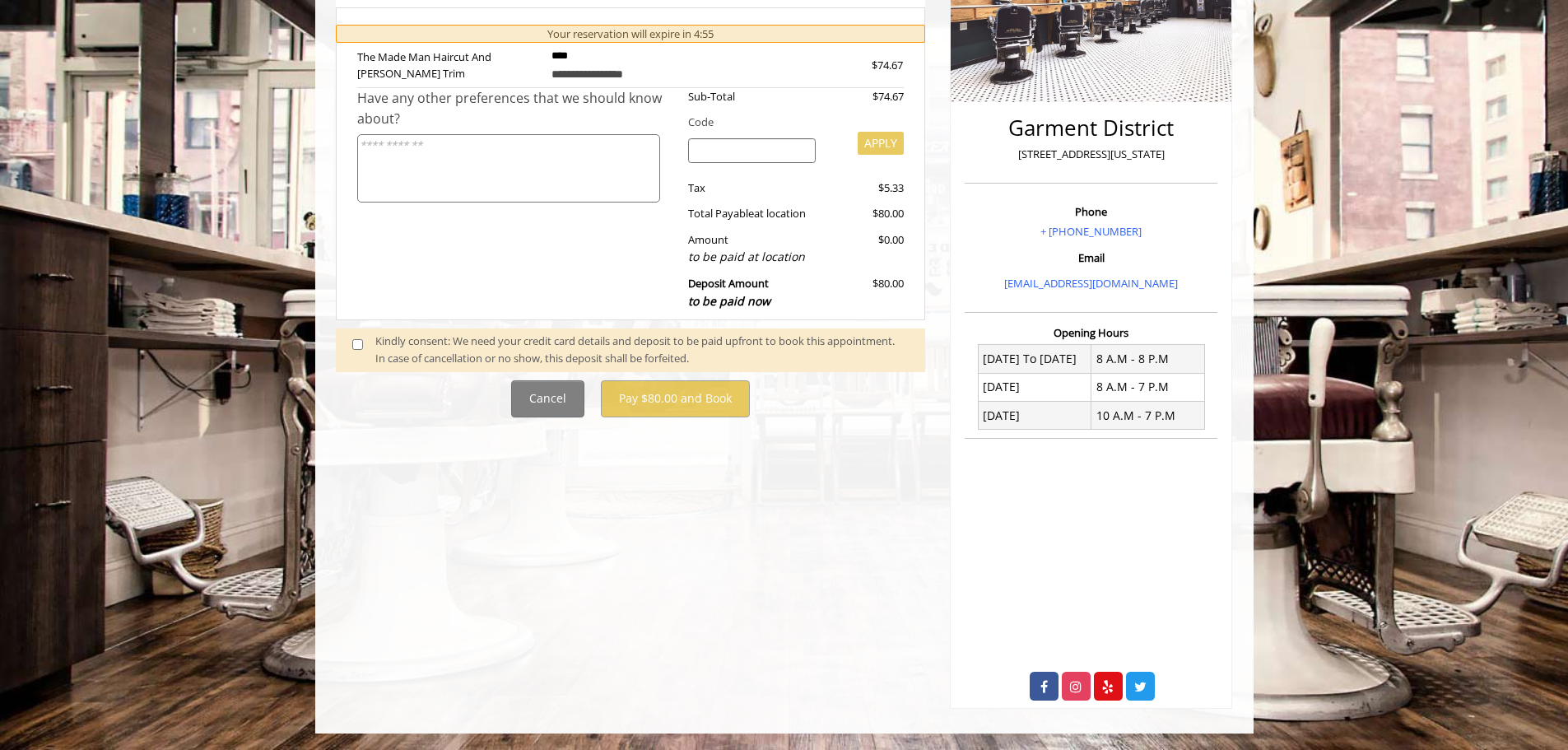
click at [359, 350] on span at bounding box center [364, 349] width 49 height 34
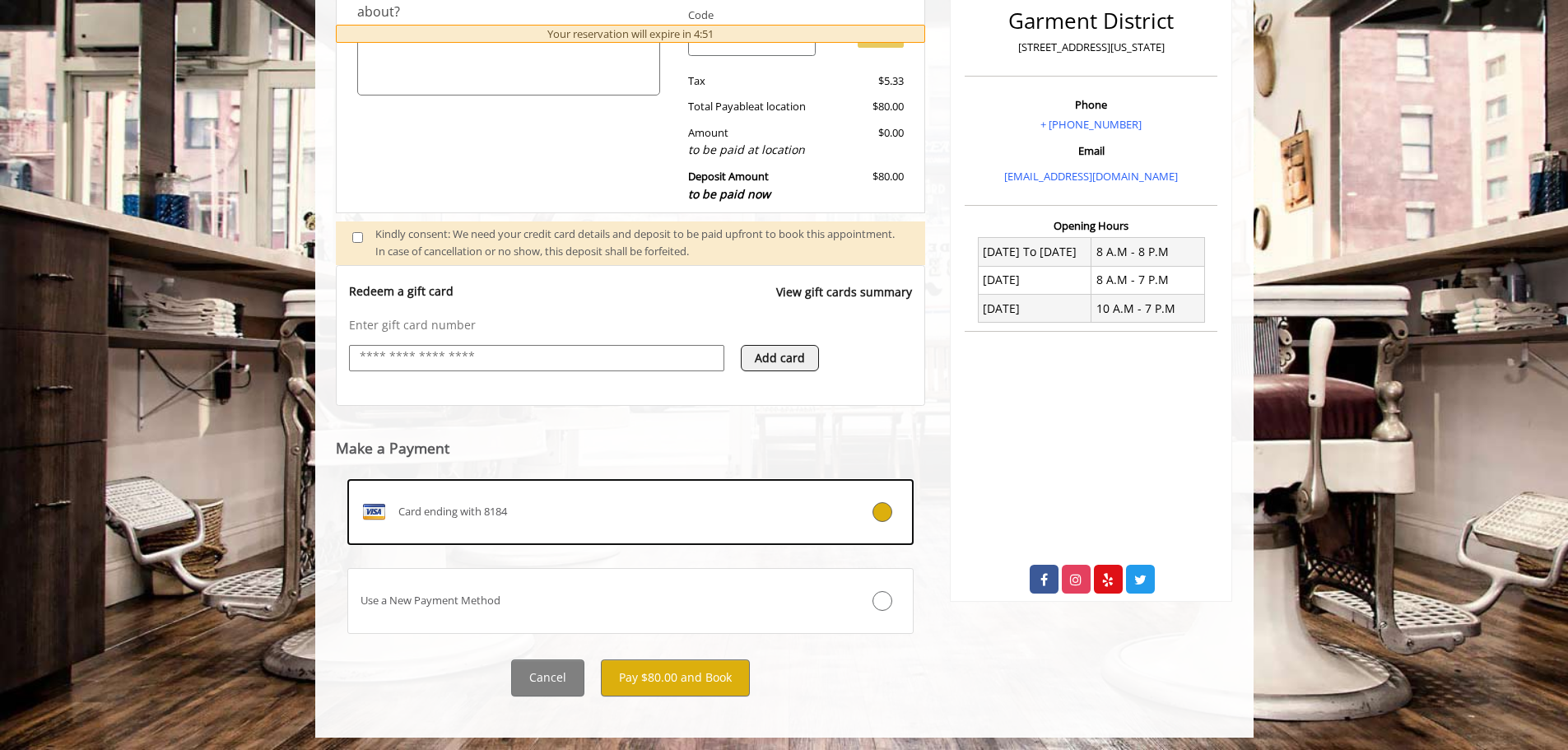
scroll to position [433, 0]
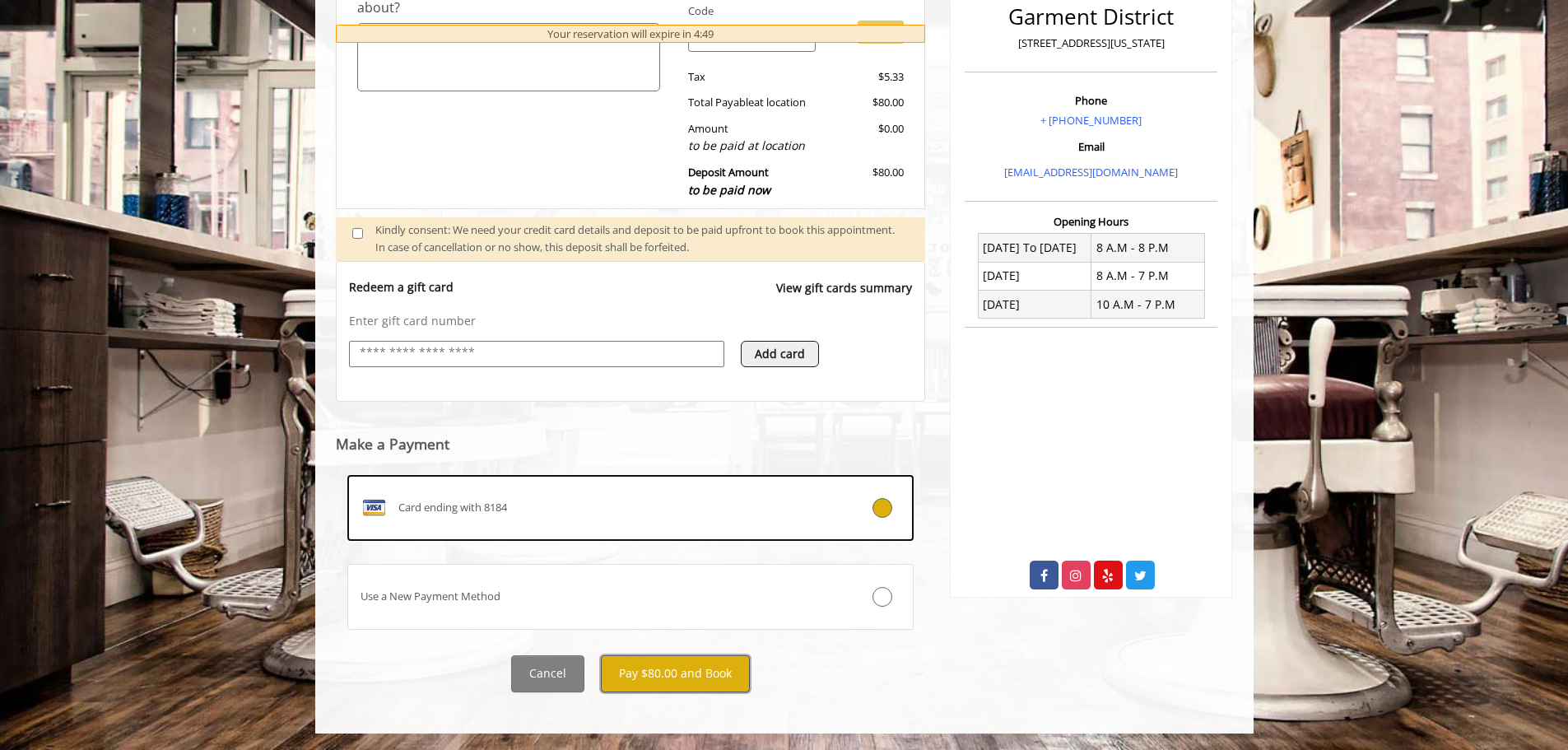
click at [672, 676] on button "Pay $80.00 and Book" at bounding box center [675, 674] width 149 height 37
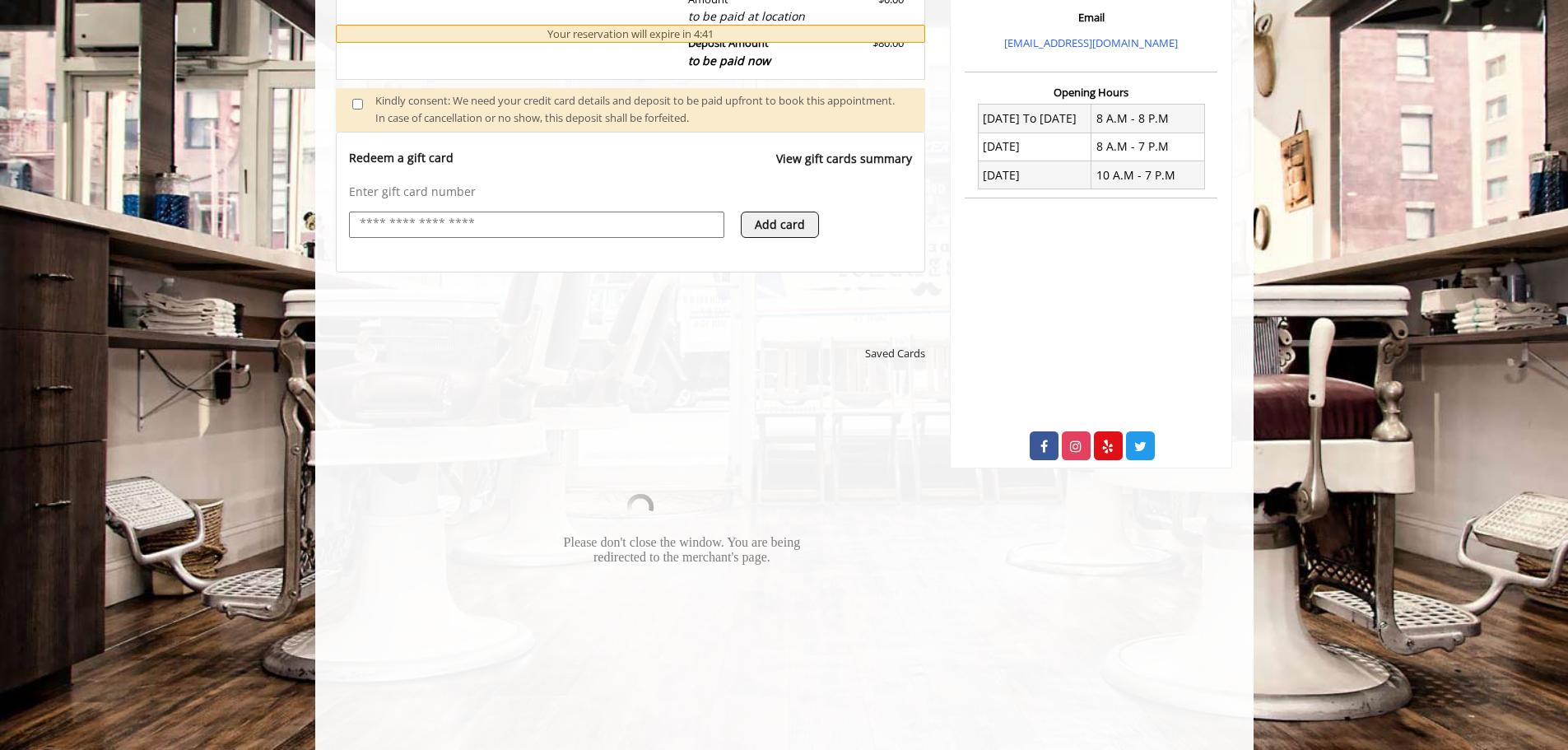
scroll to position [576, 0]
